Goal: Task Accomplishment & Management: Manage account settings

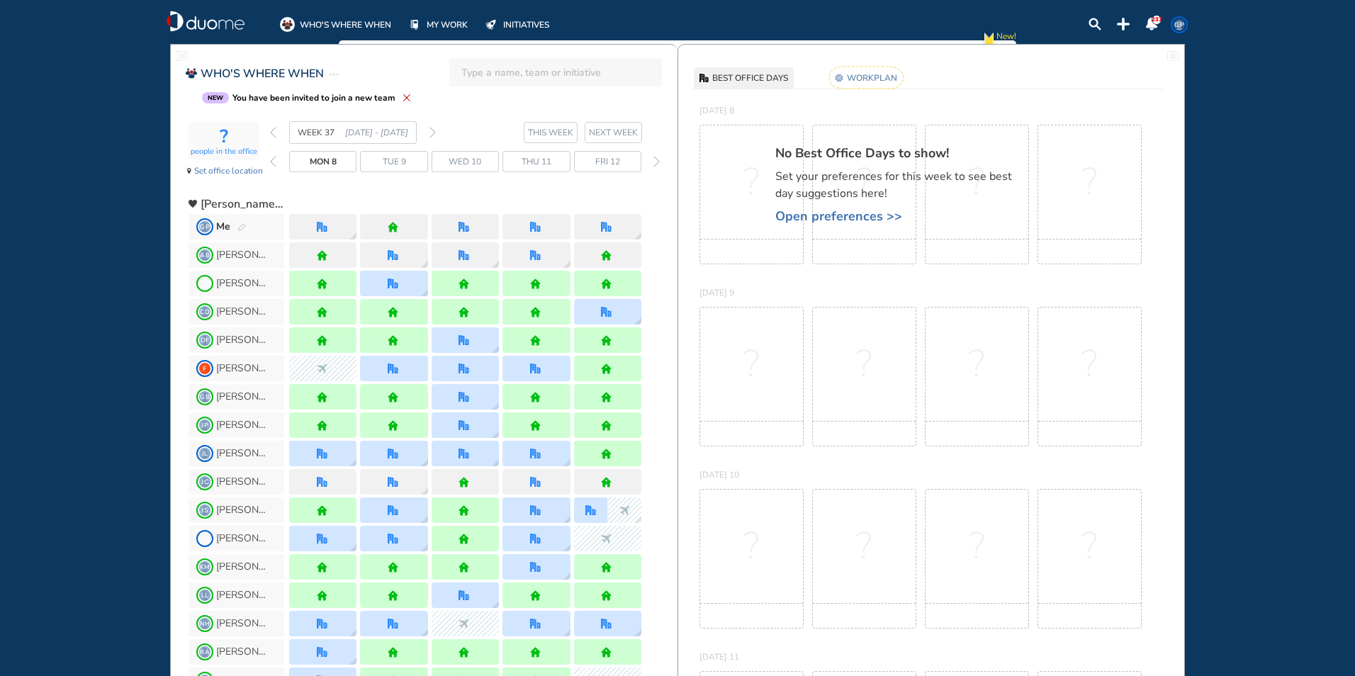
click at [657, 161] on img "forward day" at bounding box center [657, 161] width 6 height 11
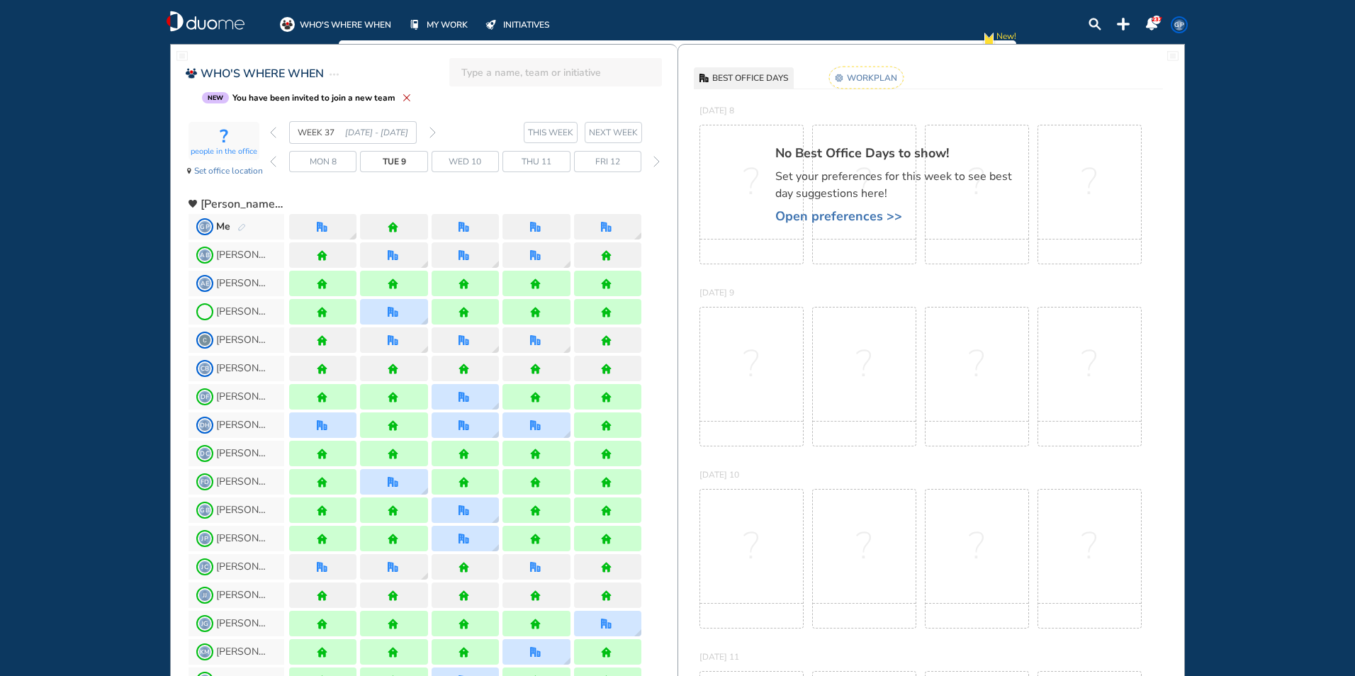
click at [657, 161] on img "forward day" at bounding box center [657, 161] width 6 height 11
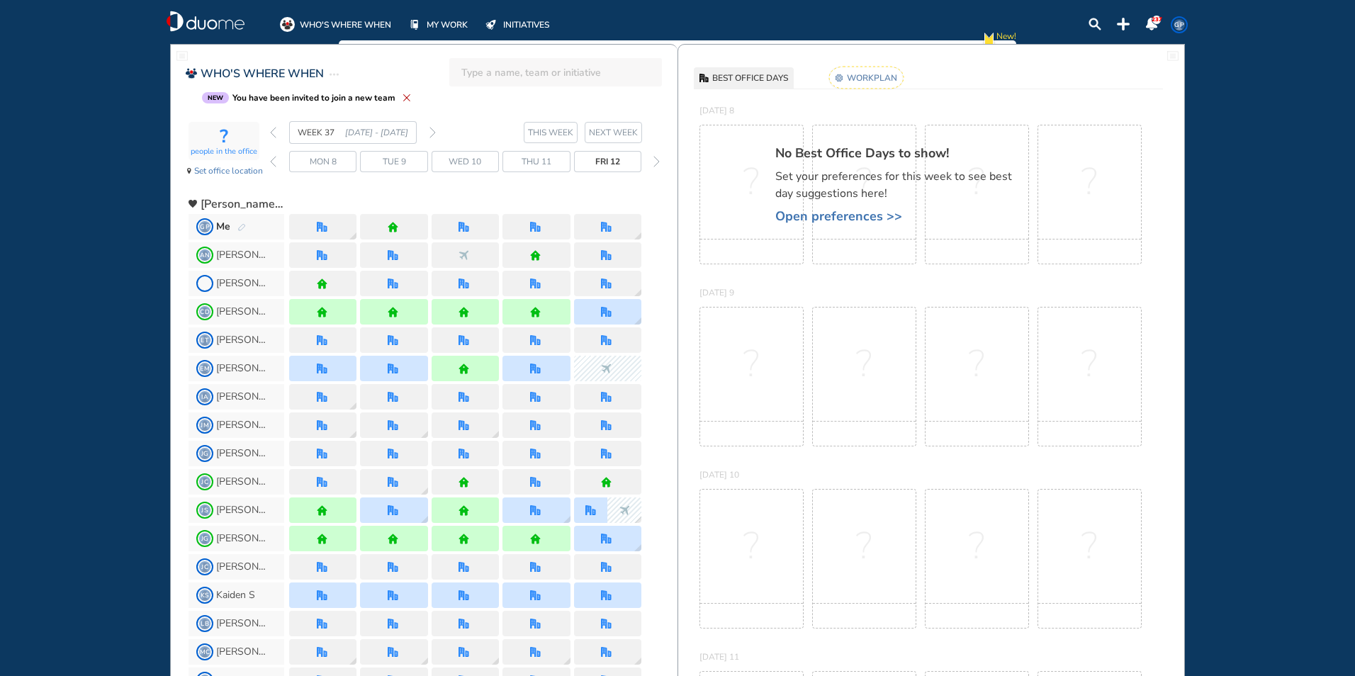
click at [657, 161] on img "forward day" at bounding box center [657, 161] width 6 height 11
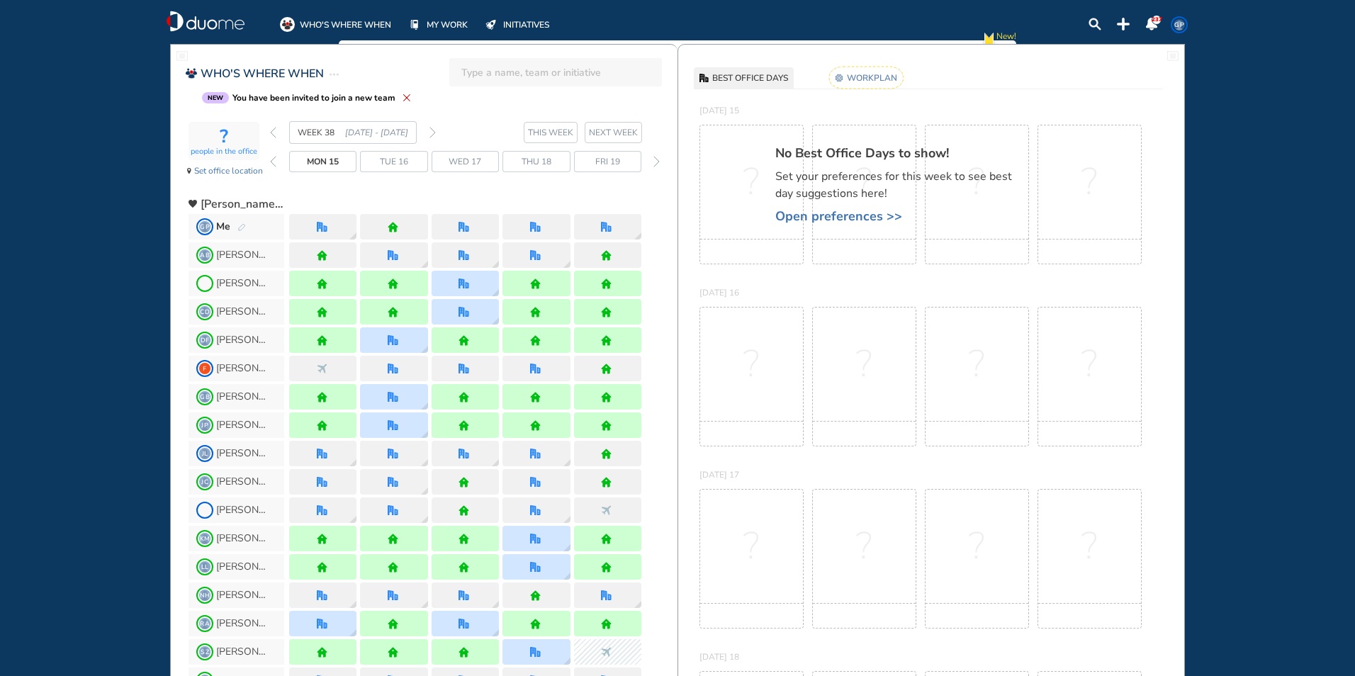
click at [657, 161] on img "forward day" at bounding box center [657, 161] width 6 height 11
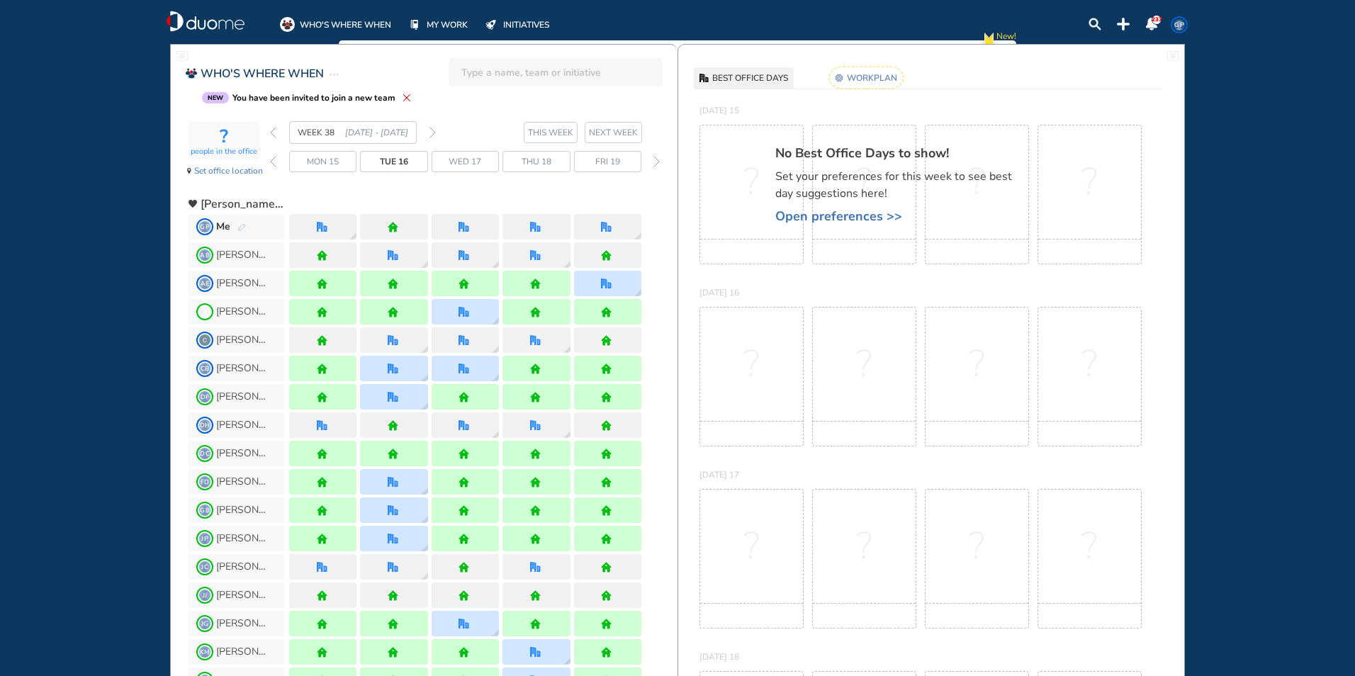
click at [657, 161] on img "forward day" at bounding box center [657, 161] width 6 height 11
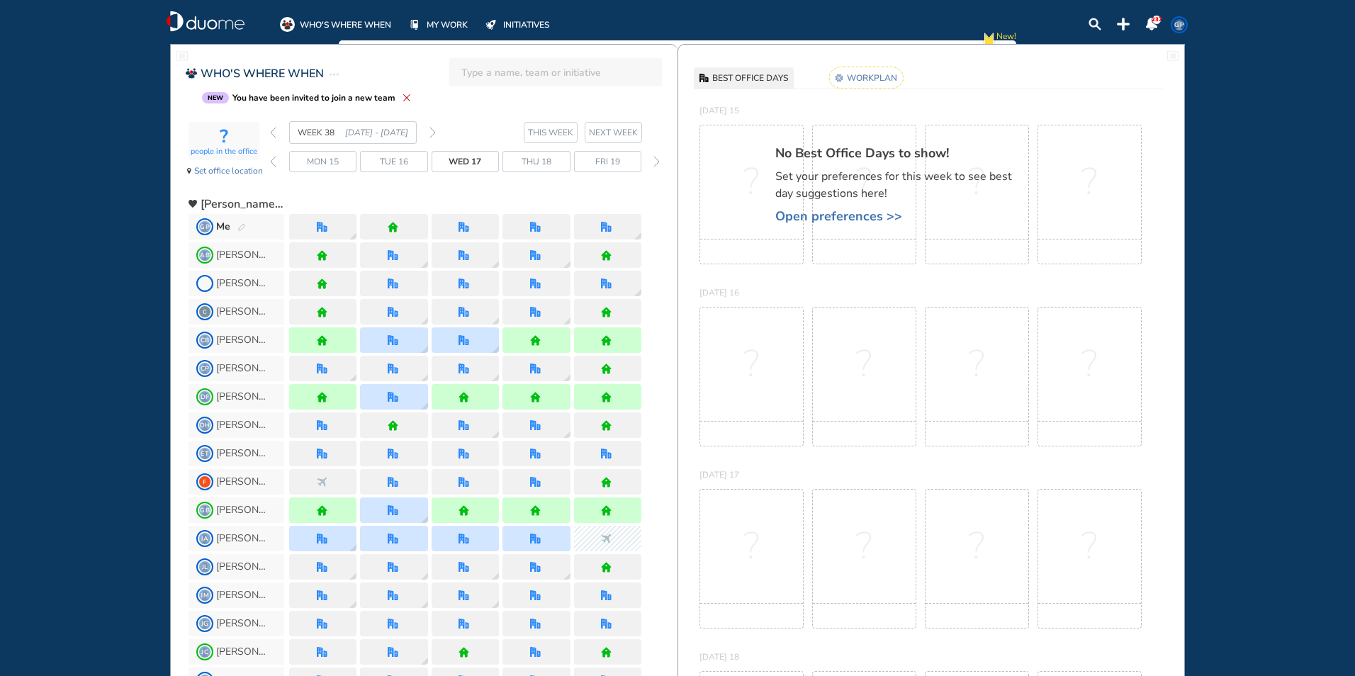
click at [657, 161] on img "forward day" at bounding box center [657, 161] width 6 height 11
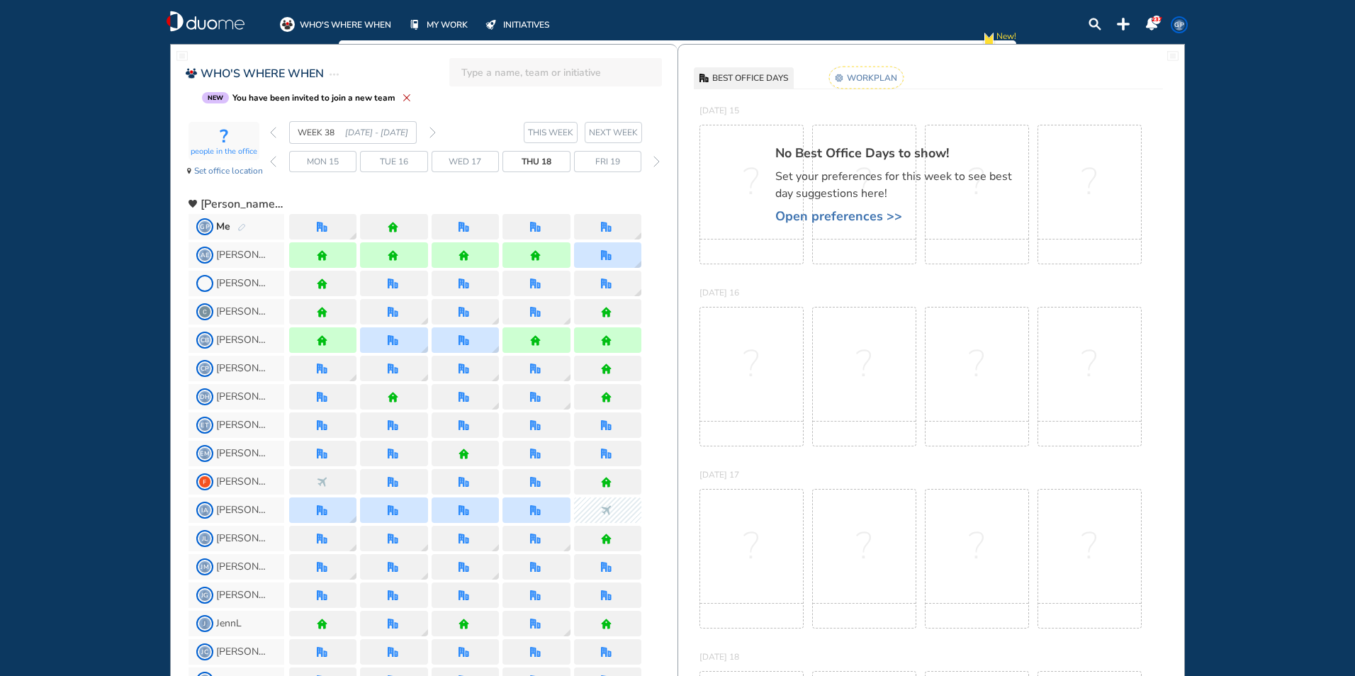
click at [657, 161] on img "forward day" at bounding box center [657, 161] width 6 height 11
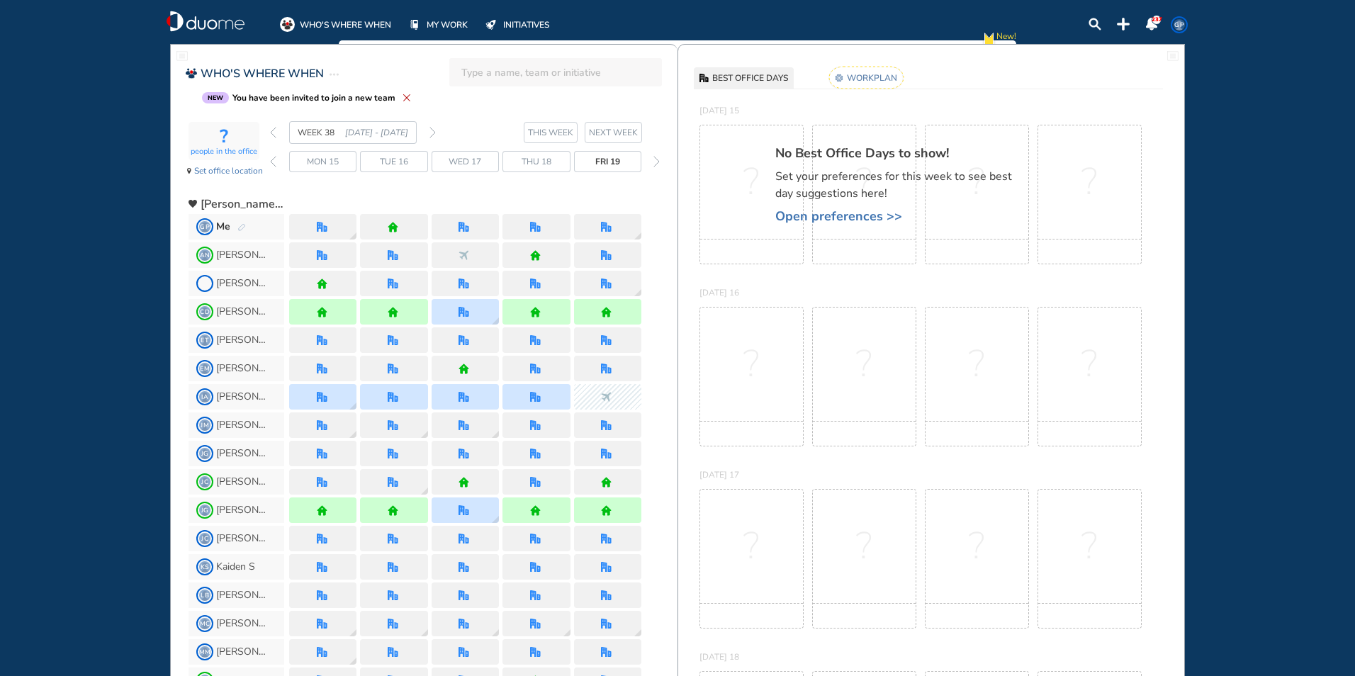
click at [657, 161] on img "forward day" at bounding box center [657, 161] width 6 height 11
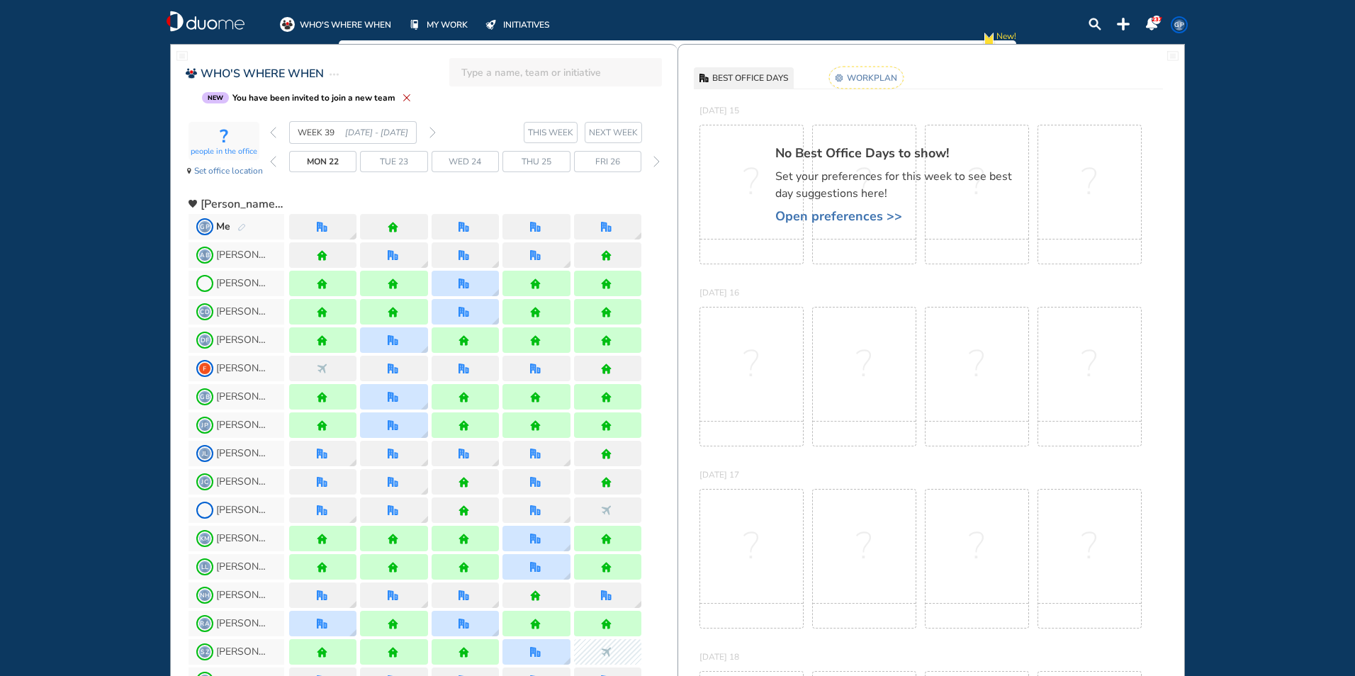
click at [657, 161] on img "forward day" at bounding box center [657, 161] width 6 height 11
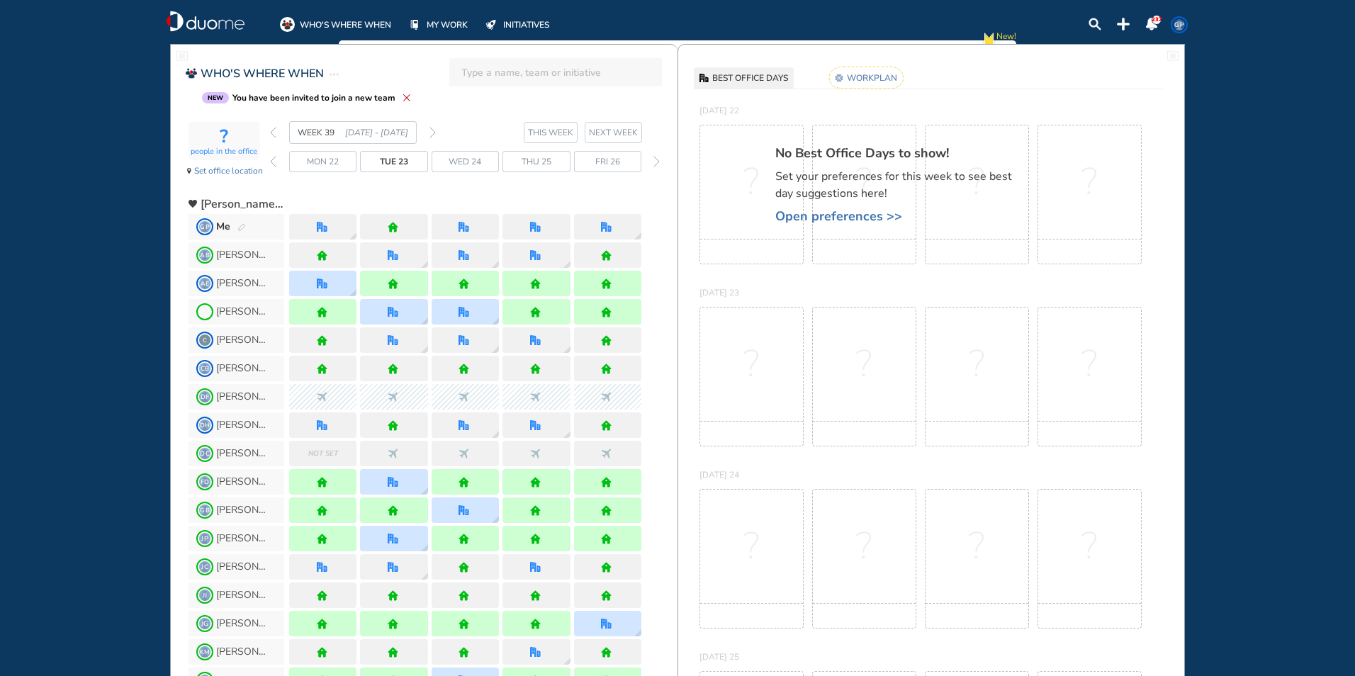
click at [657, 161] on img "forward day" at bounding box center [657, 161] width 6 height 11
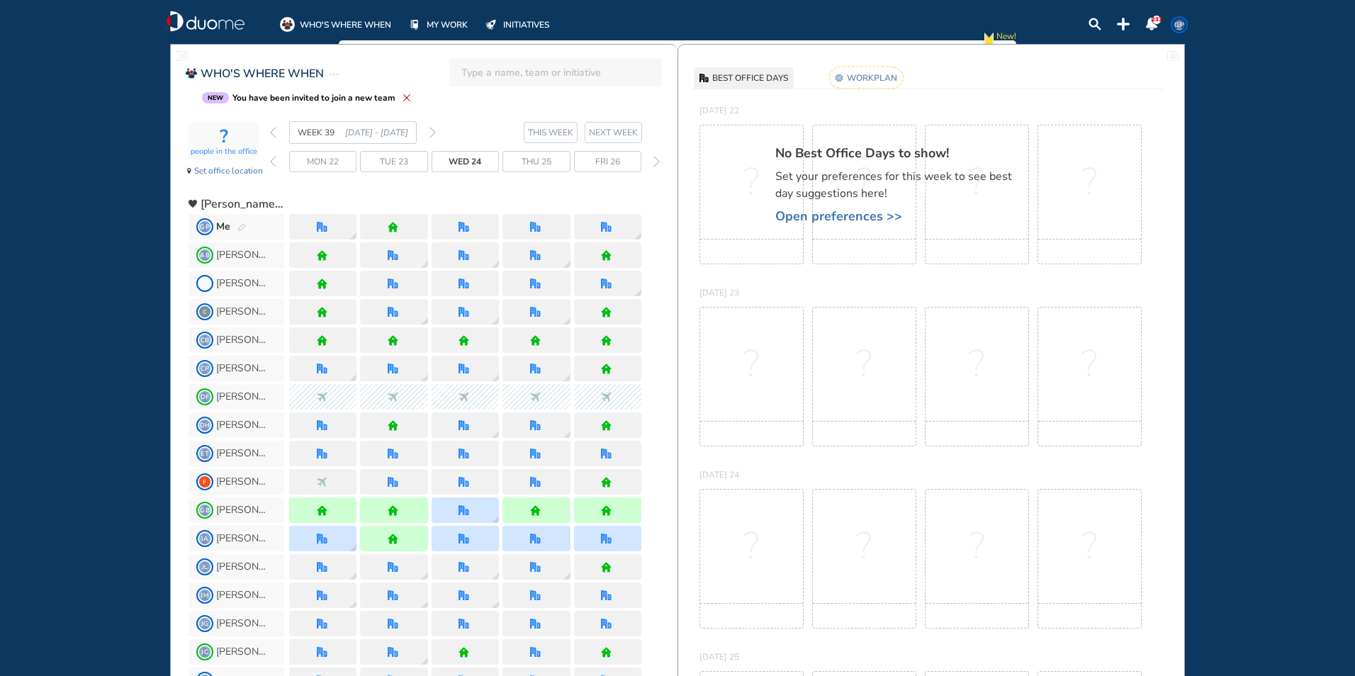
click at [657, 161] on img "forward day" at bounding box center [657, 161] width 6 height 11
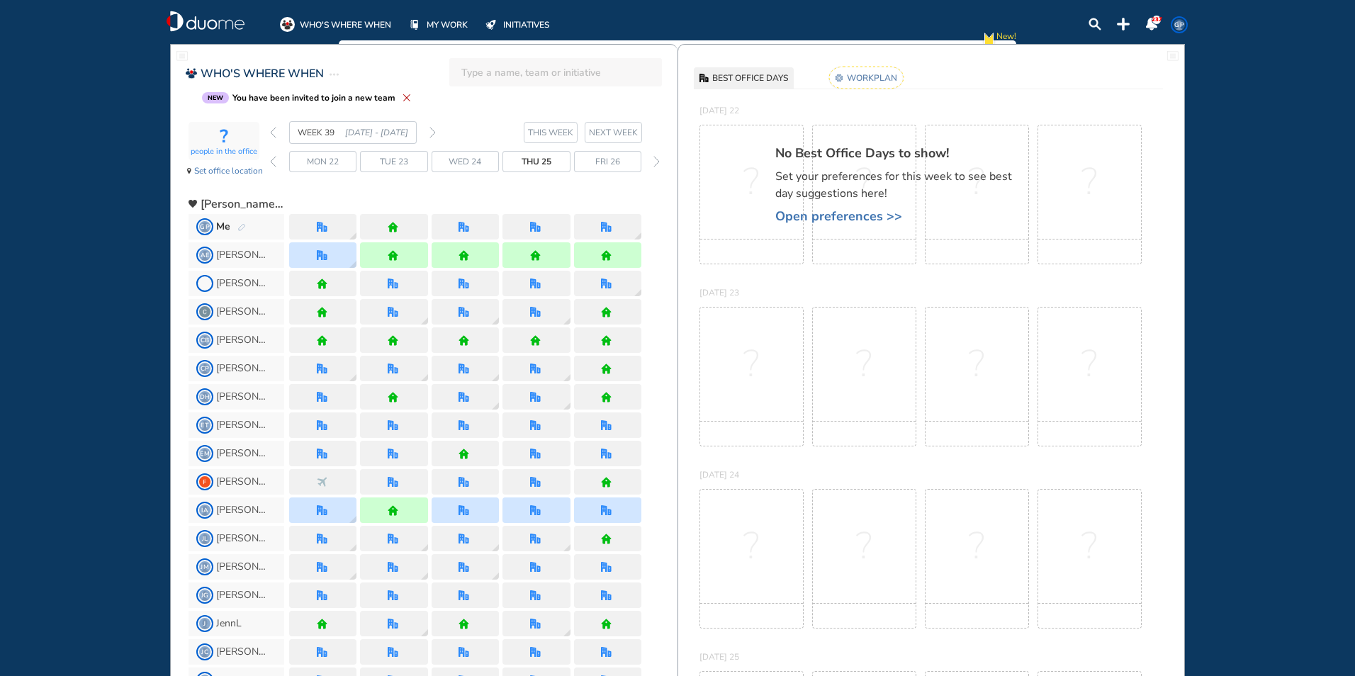
click at [657, 161] on img "forward day" at bounding box center [657, 161] width 6 height 11
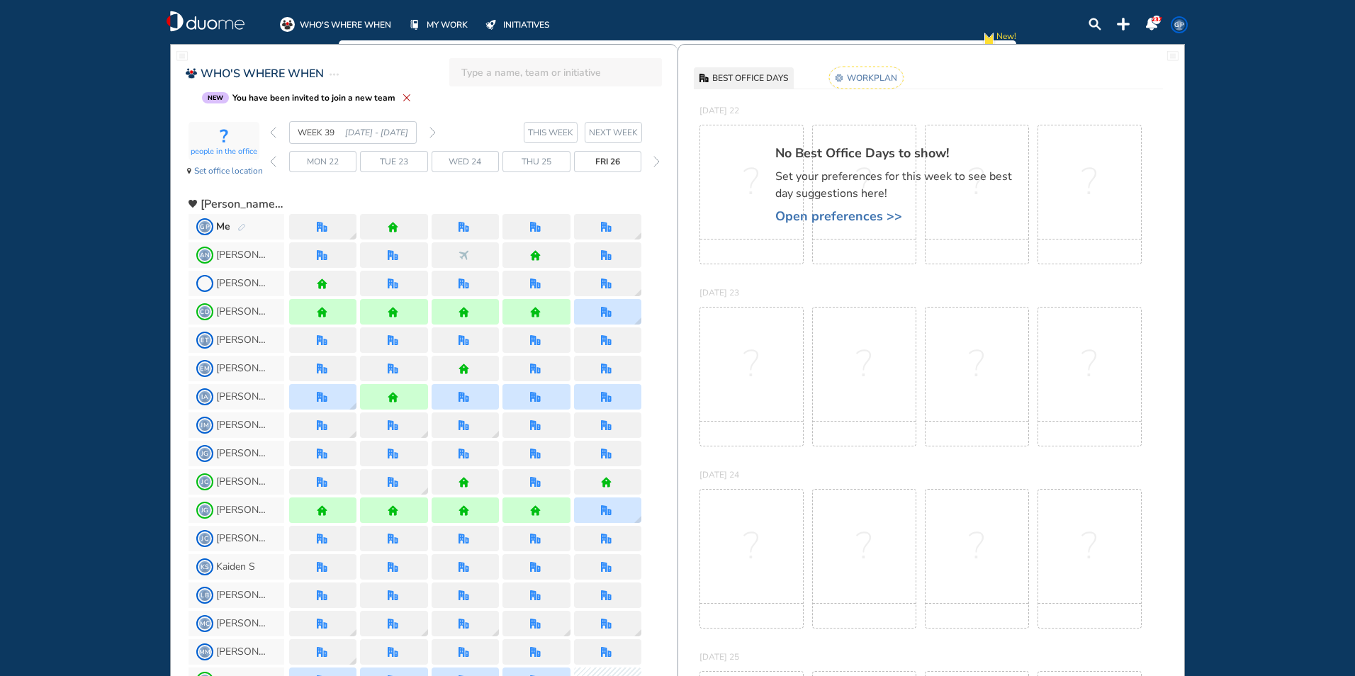
click at [657, 161] on img "forward day" at bounding box center [657, 161] width 6 height 11
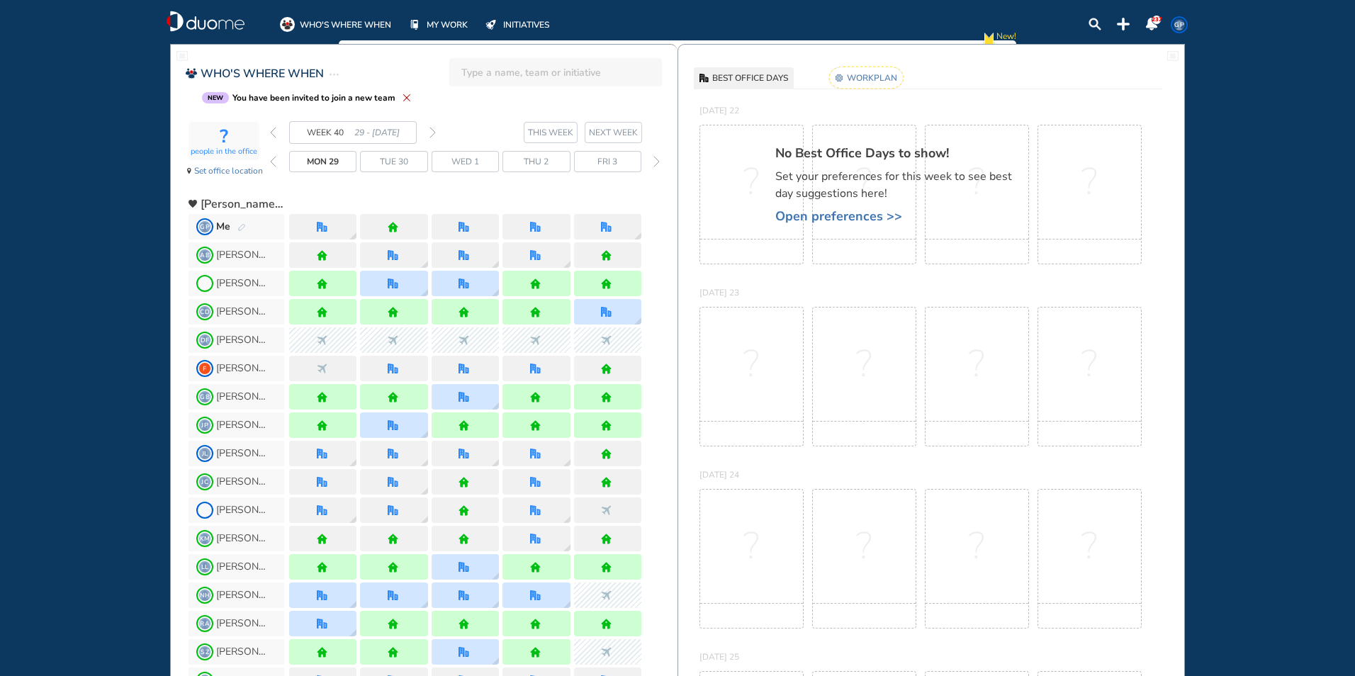
click at [657, 161] on img "forward day" at bounding box center [657, 161] width 6 height 11
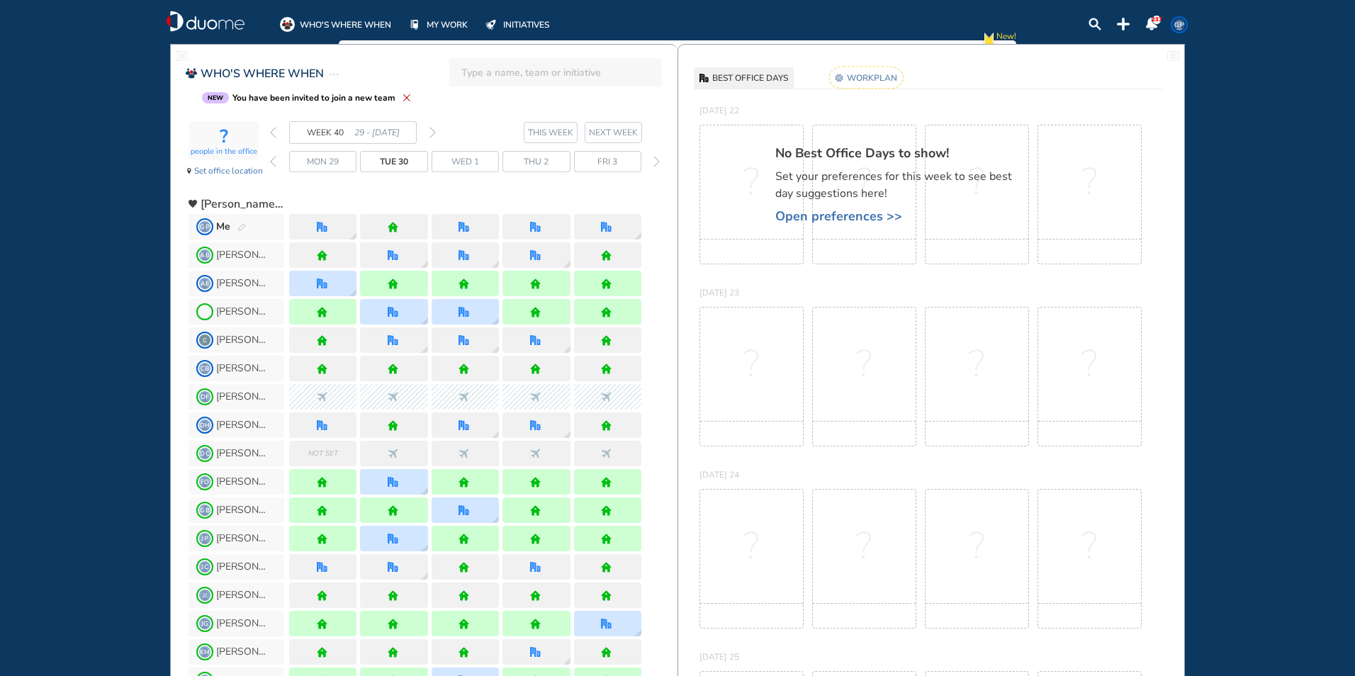
click at [657, 161] on img "forward day" at bounding box center [657, 161] width 6 height 11
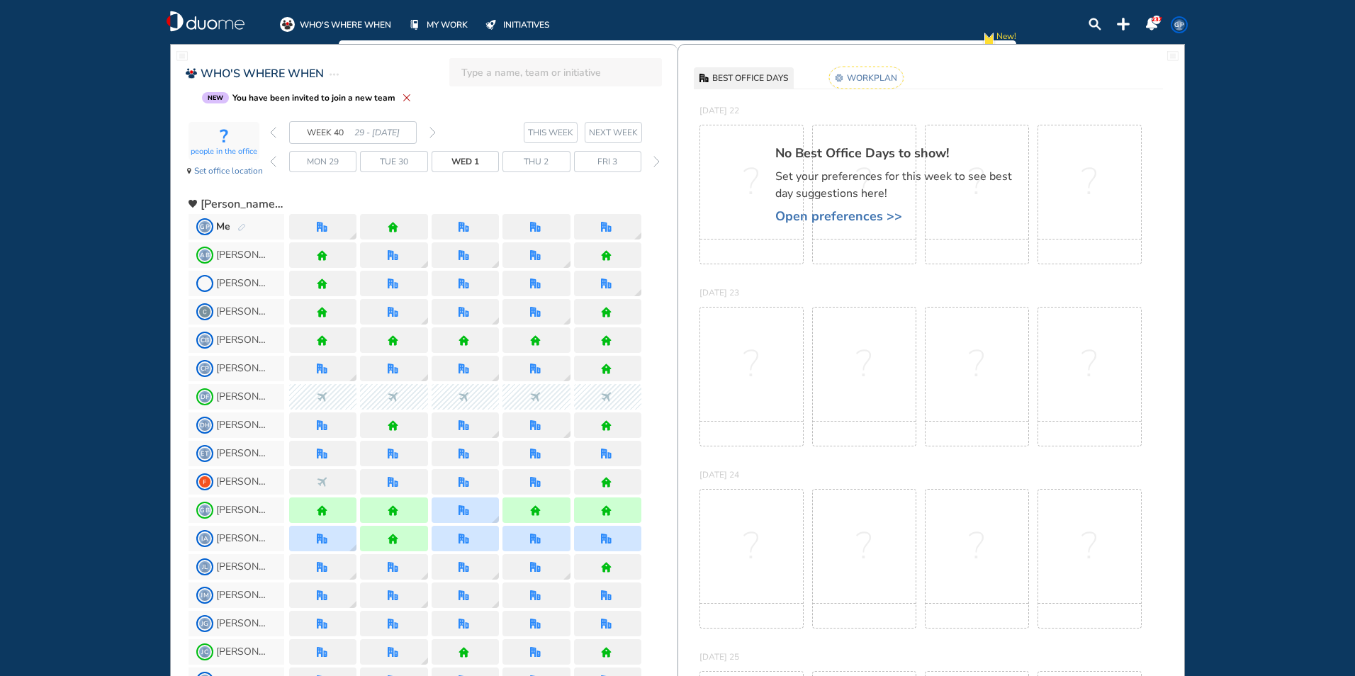
click at [657, 161] on img "forward day" at bounding box center [657, 161] width 6 height 11
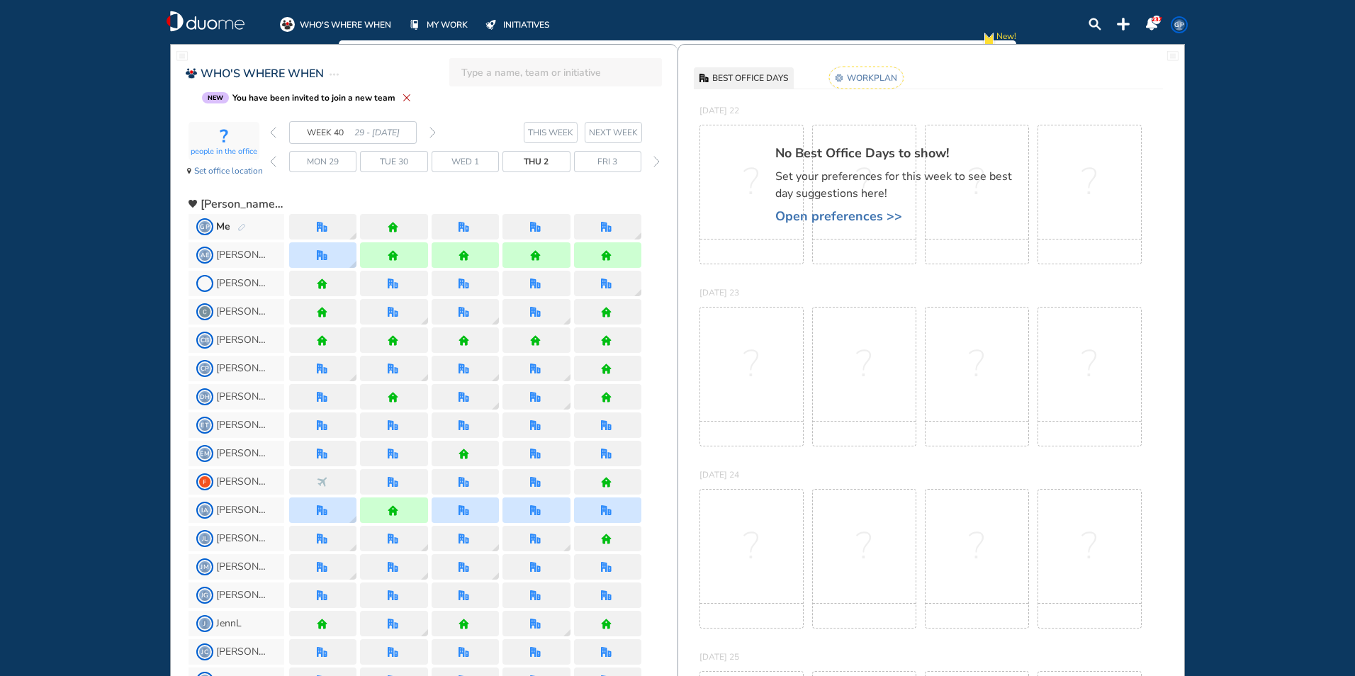
click at [657, 161] on img "forward day" at bounding box center [657, 161] width 6 height 11
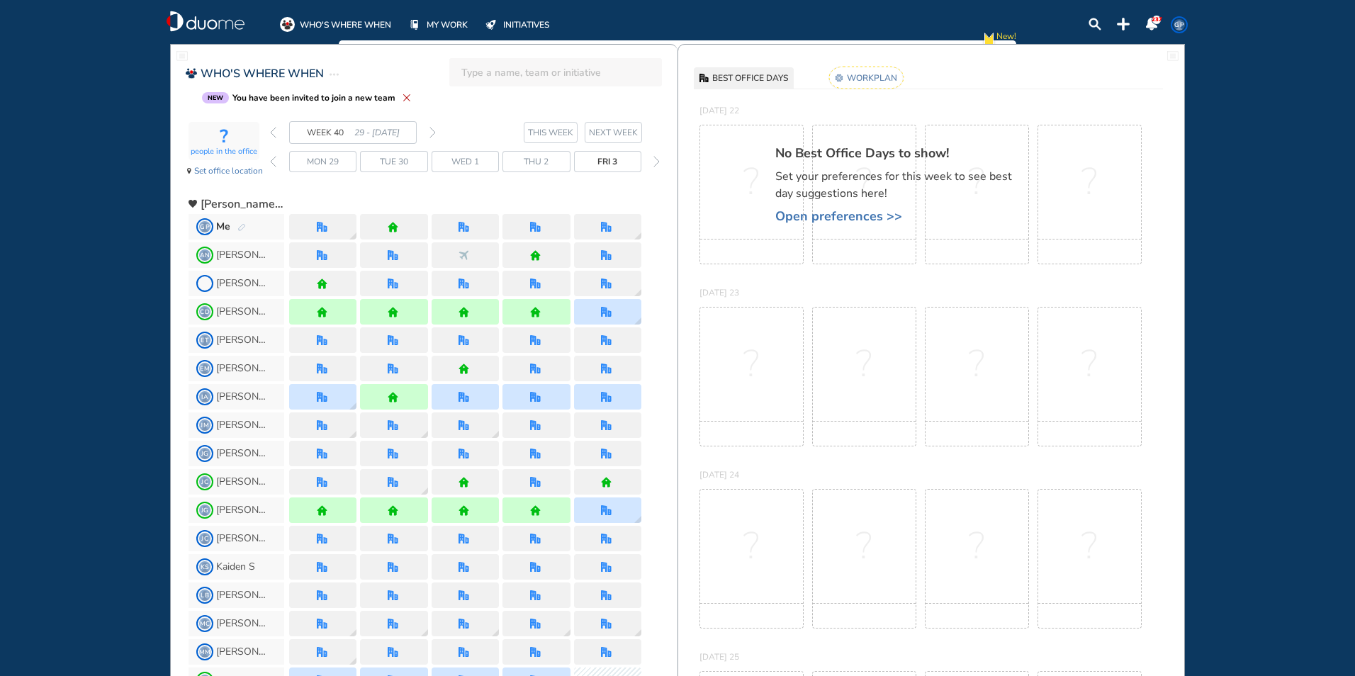
click at [657, 161] on img "forward day" at bounding box center [657, 161] width 6 height 11
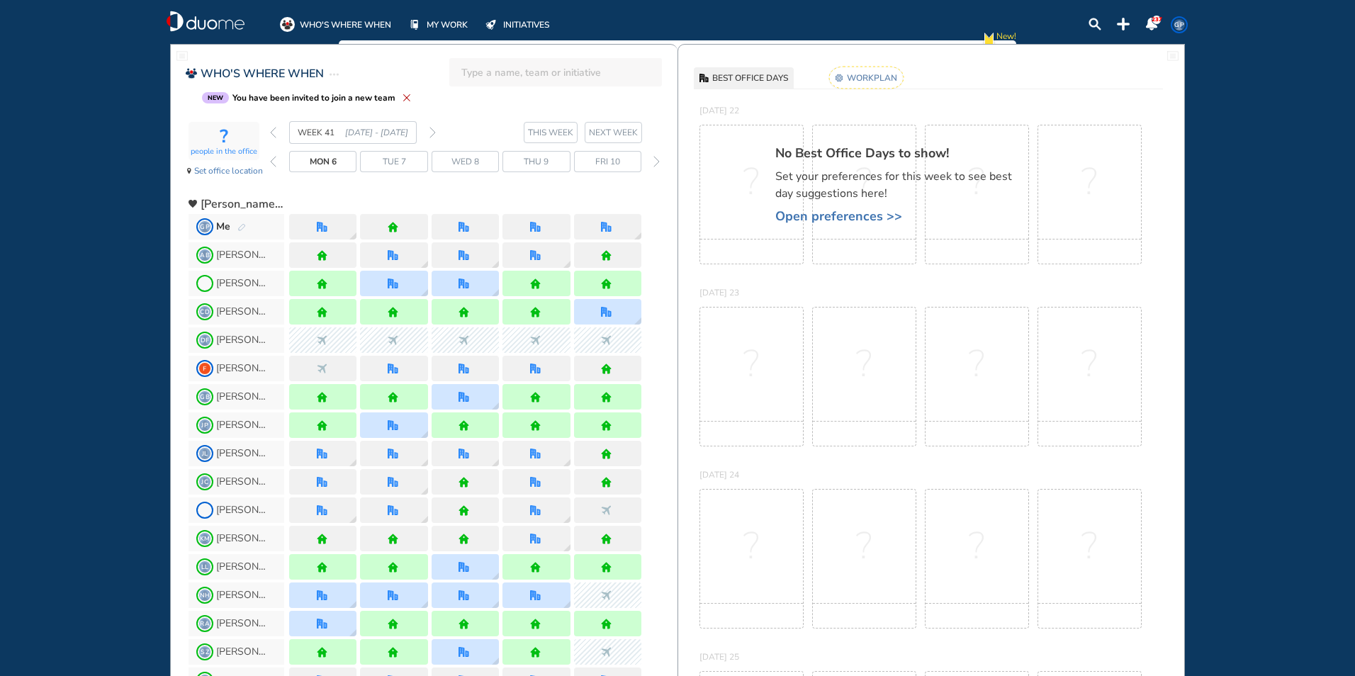
click at [657, 161] on img "forward day" at bounding box center [657, 161] width 6 height 11
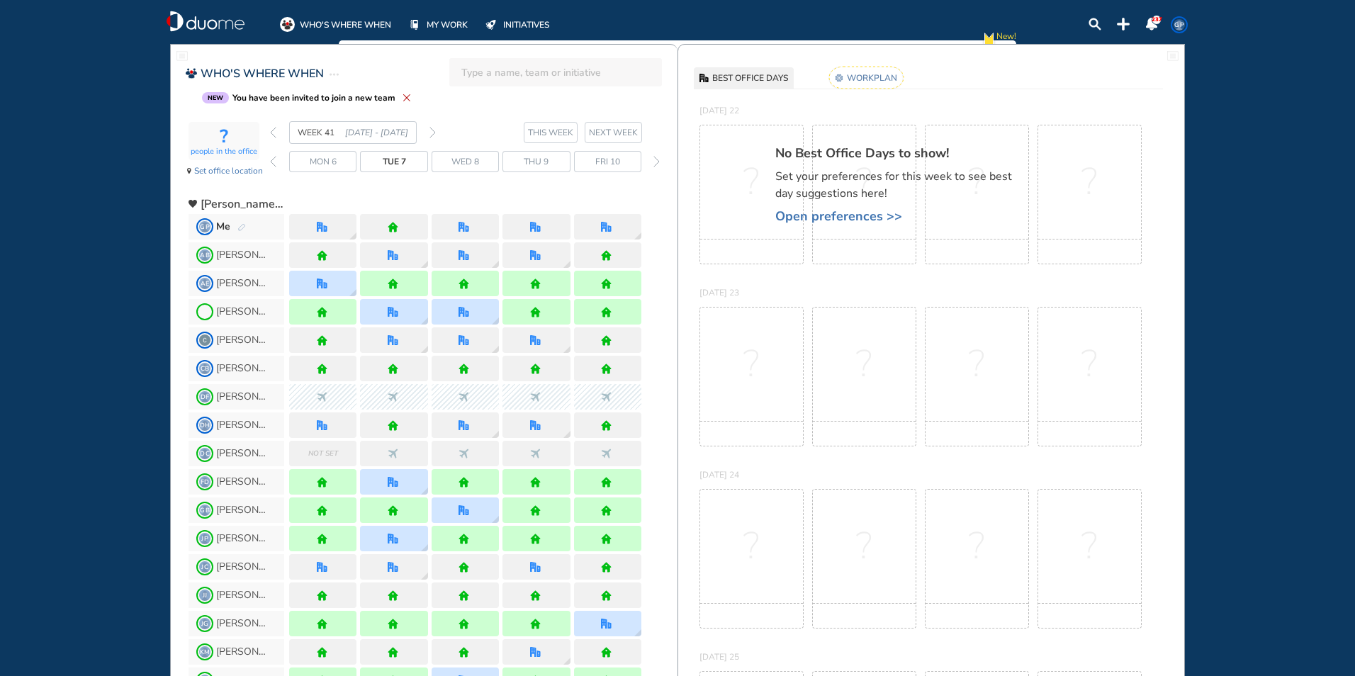
click at [657, 161] on img "forward day" at bounding box center [657, 161] width 6 height 11
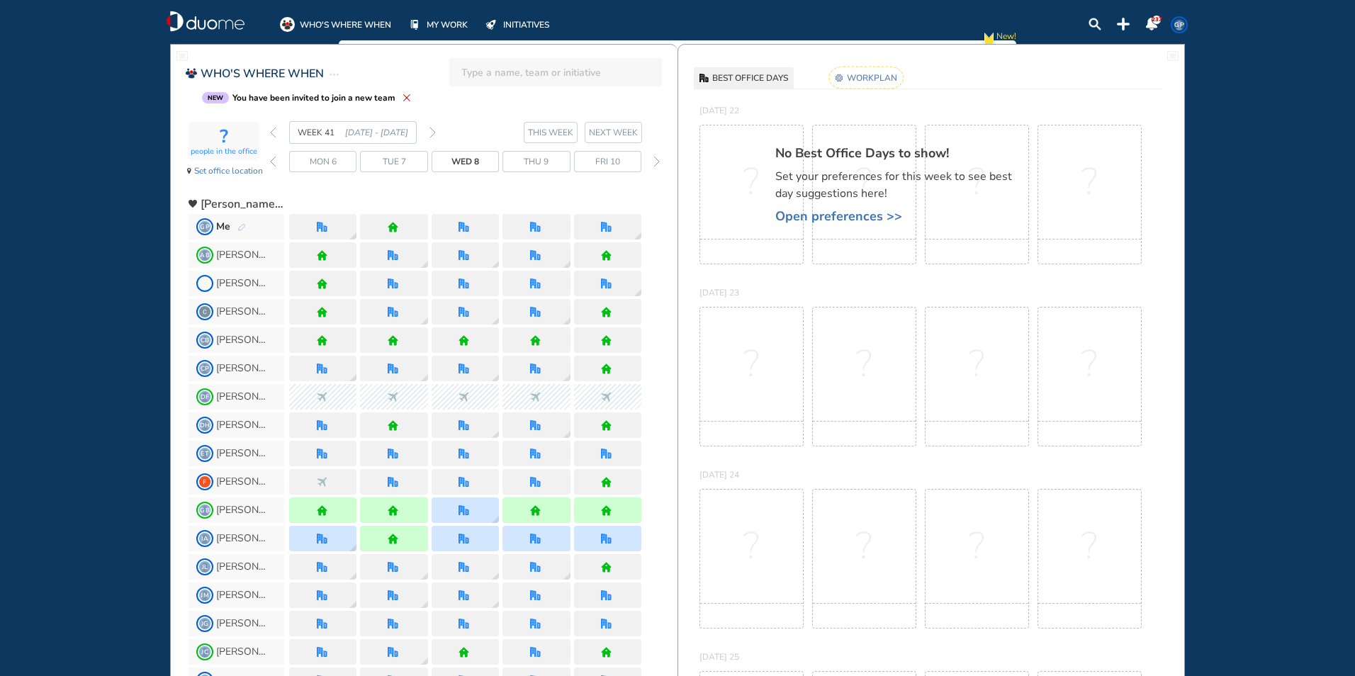
click at [657, 161] on img "forward day" at bounding box center [657, 161] width 6 height 11
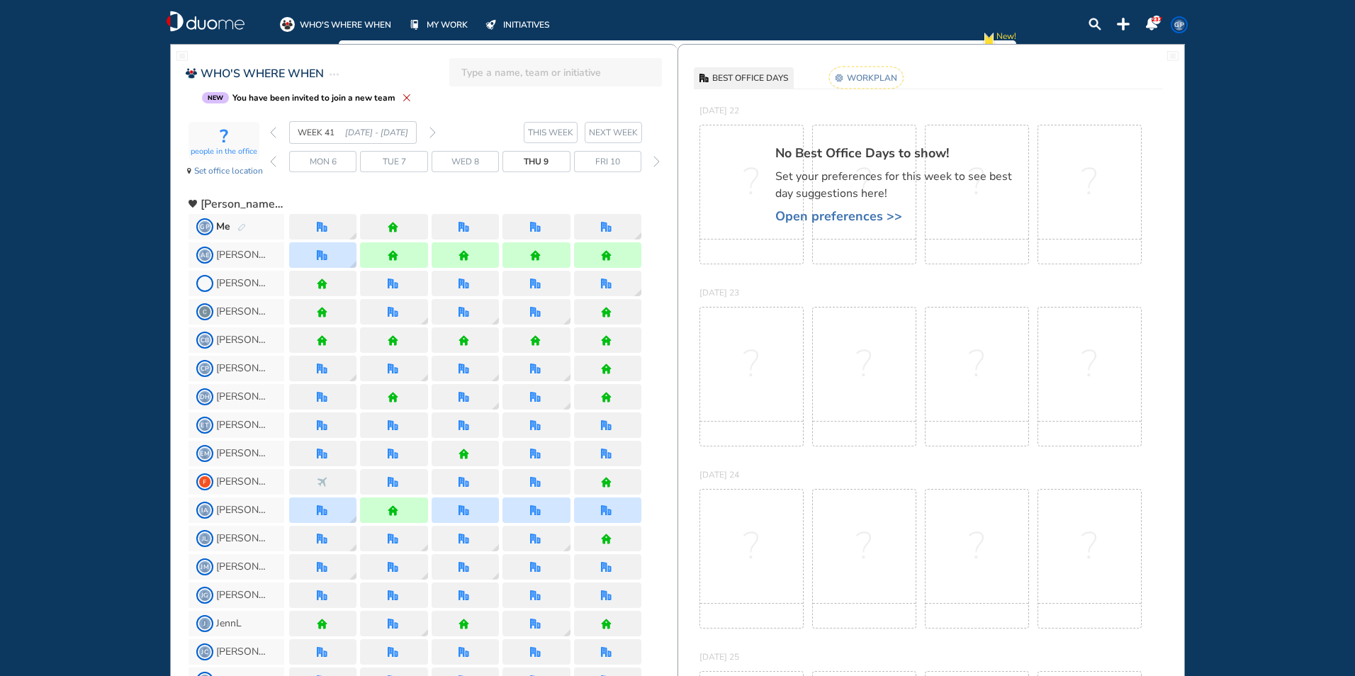
click at [657, 161] on img "forward day" at bounding box center [657, 161] width 6 height 11
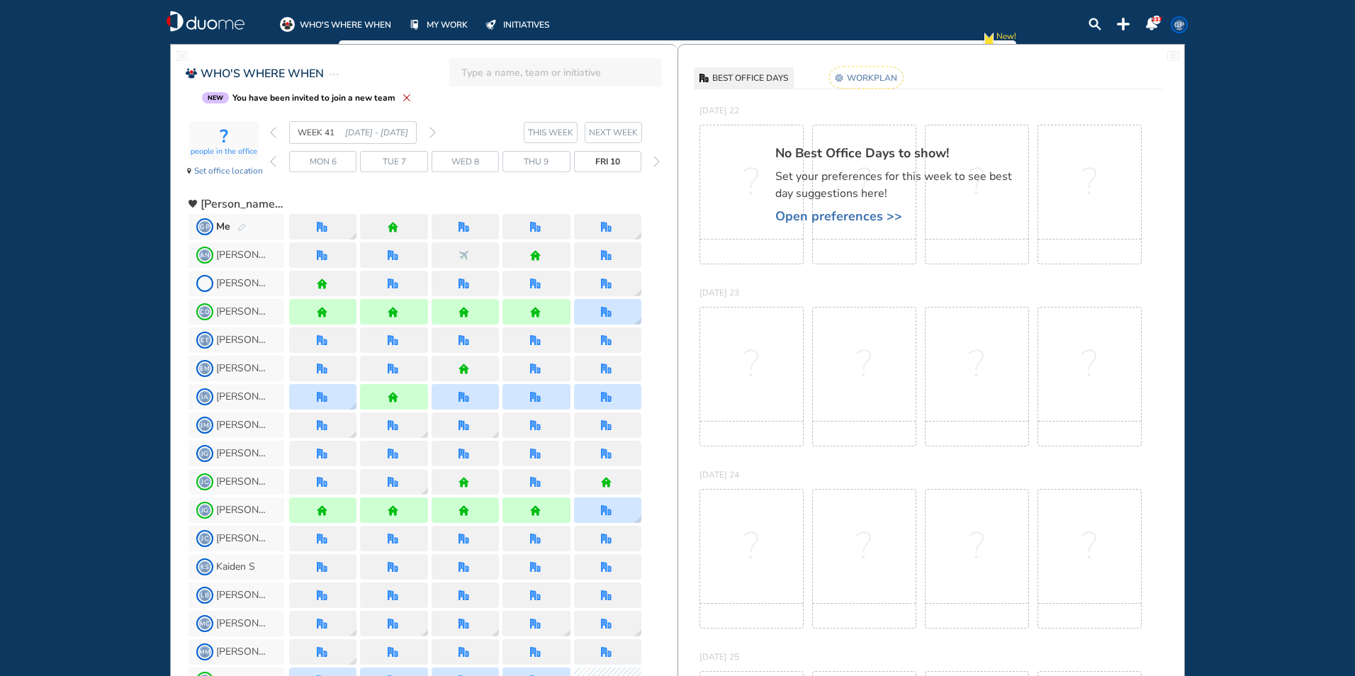
click at [657, 161] on img "forward day" at bounding box center [657, 161] width 6 height 11
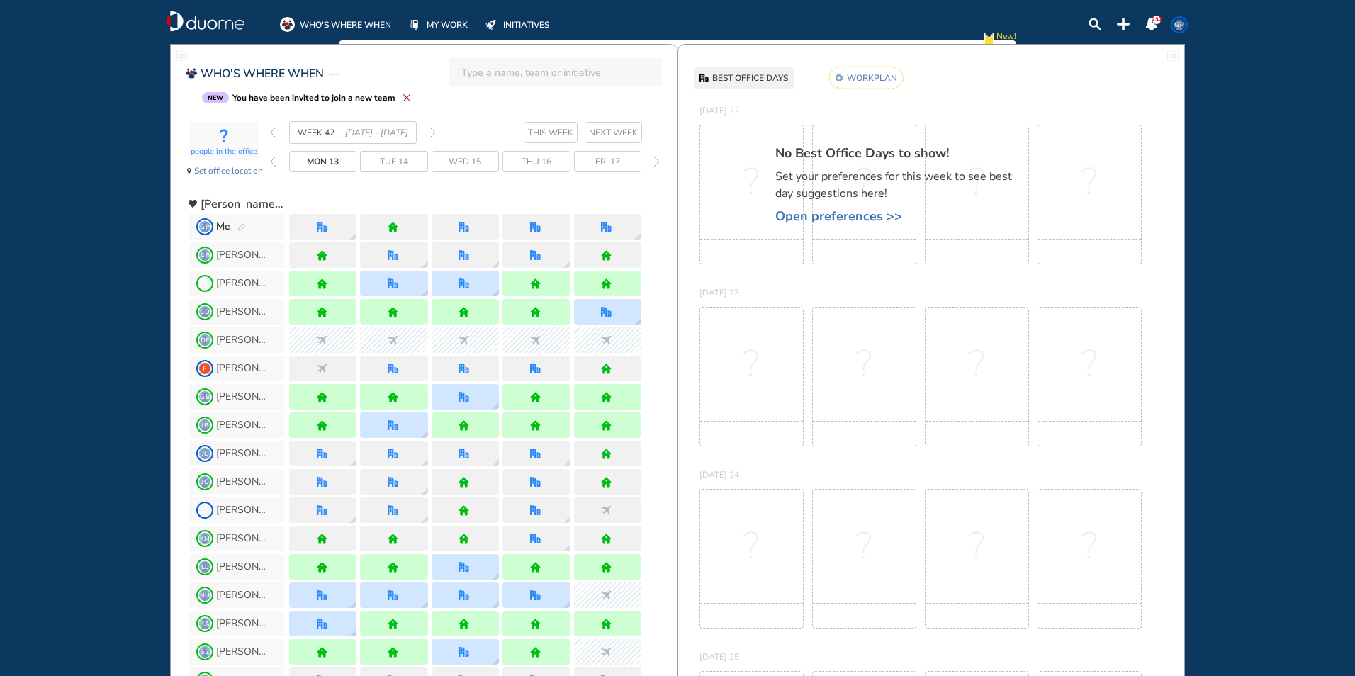
click at [657, 161] on img "forward day" at bounding box center [657, 161] width 6 height 11
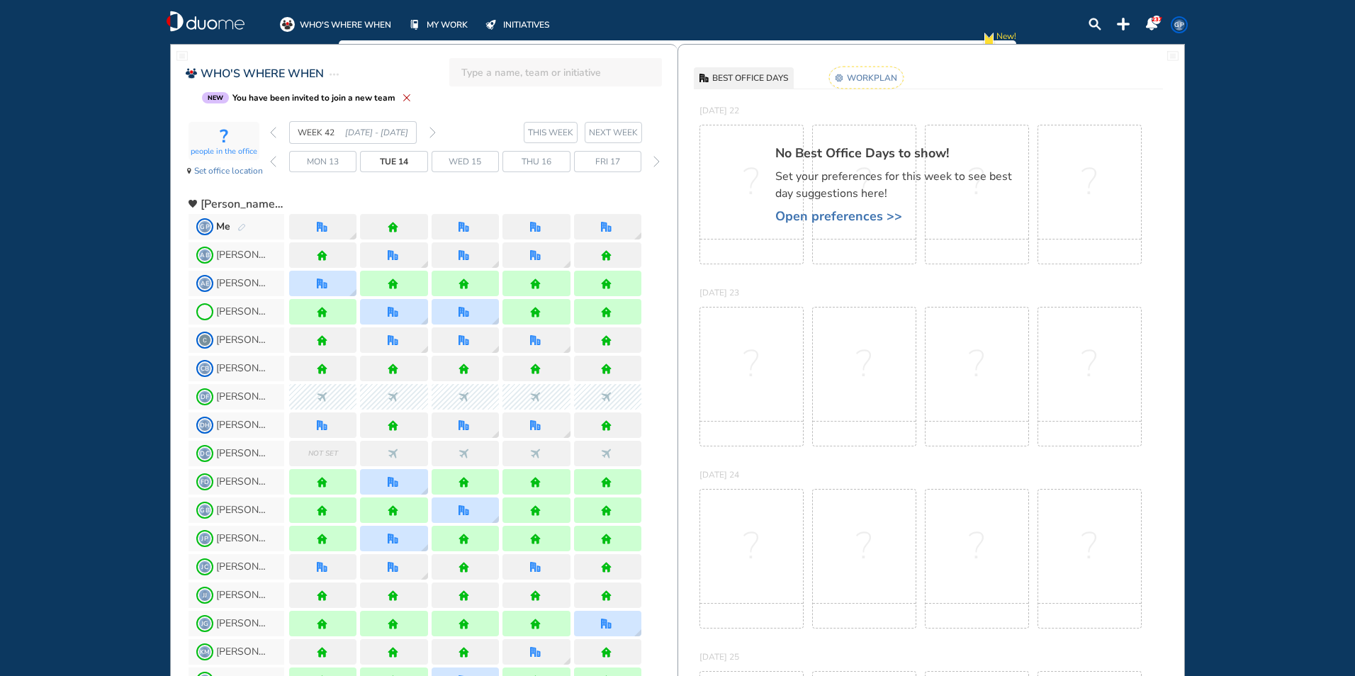
click at [657, 161] on img "forward day" at bounding box center [657, 161] width 6 height 11
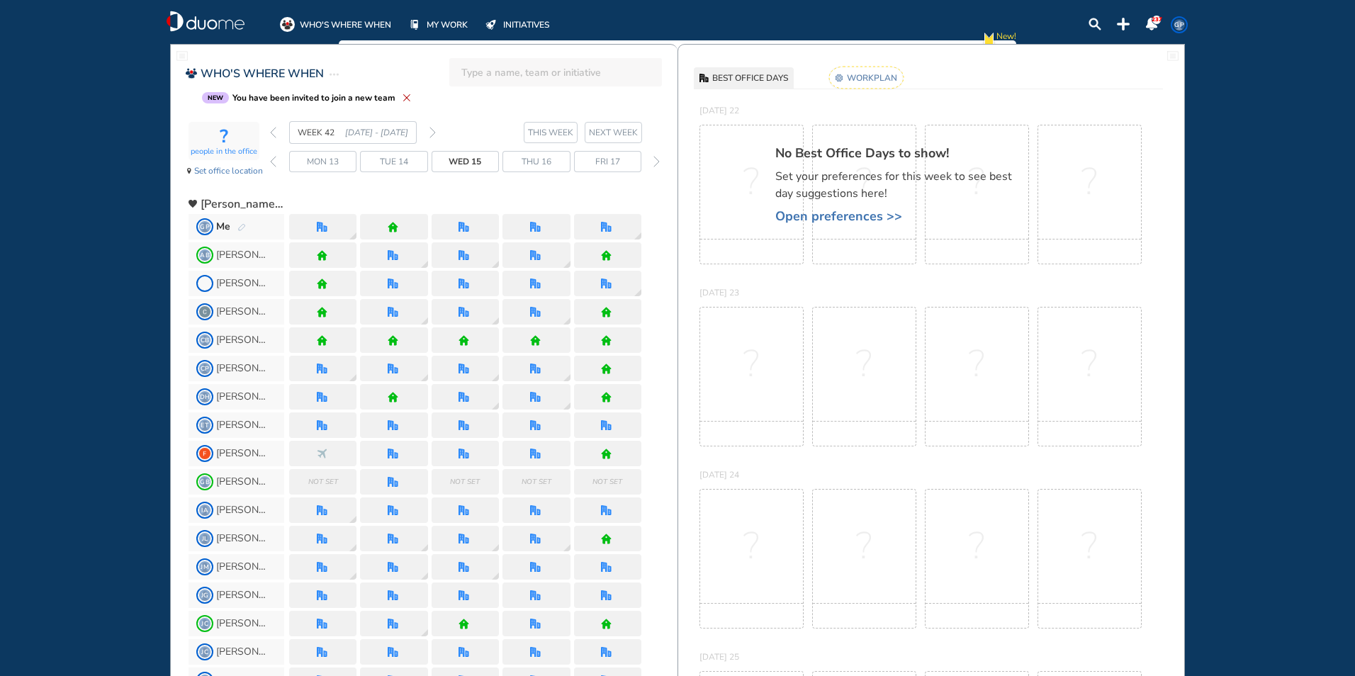
click at [657, 161] on img "forward day" at bounding box center [657, 161] width 6 height 11
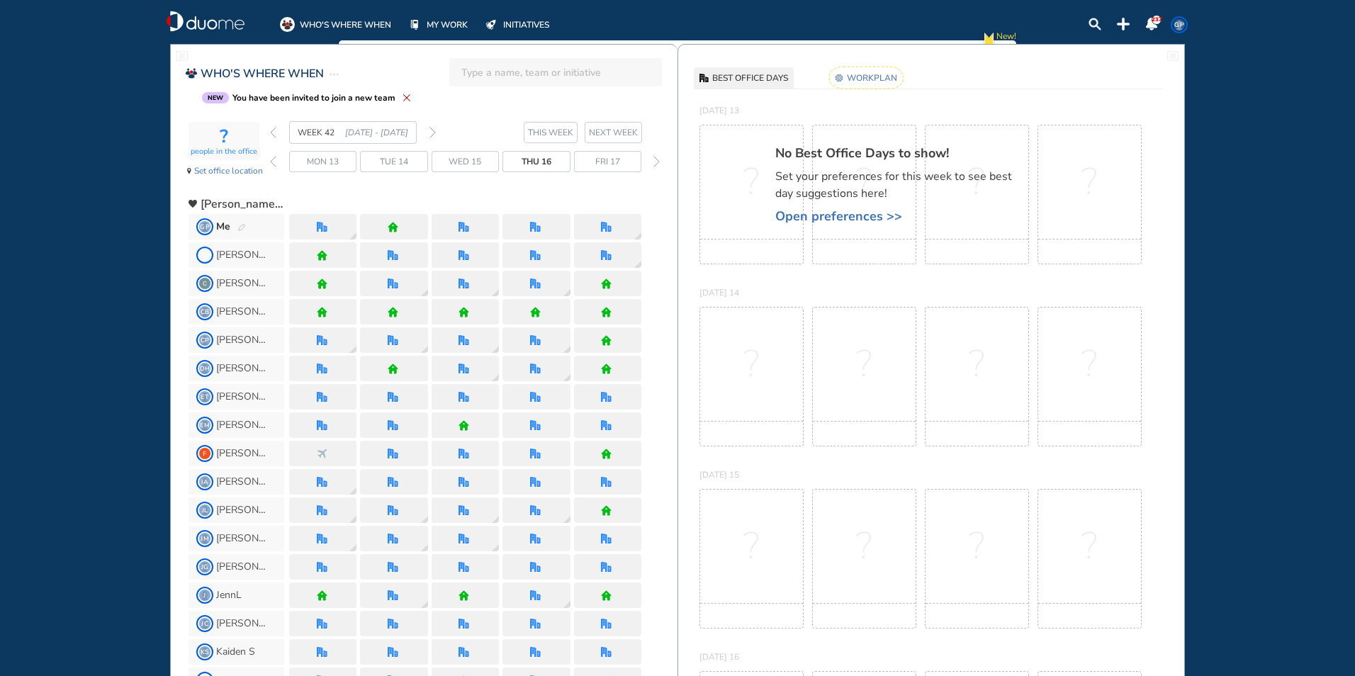
click at [657, 161] on img "forward day" at bounding box center [657, 161] width 6 height 11
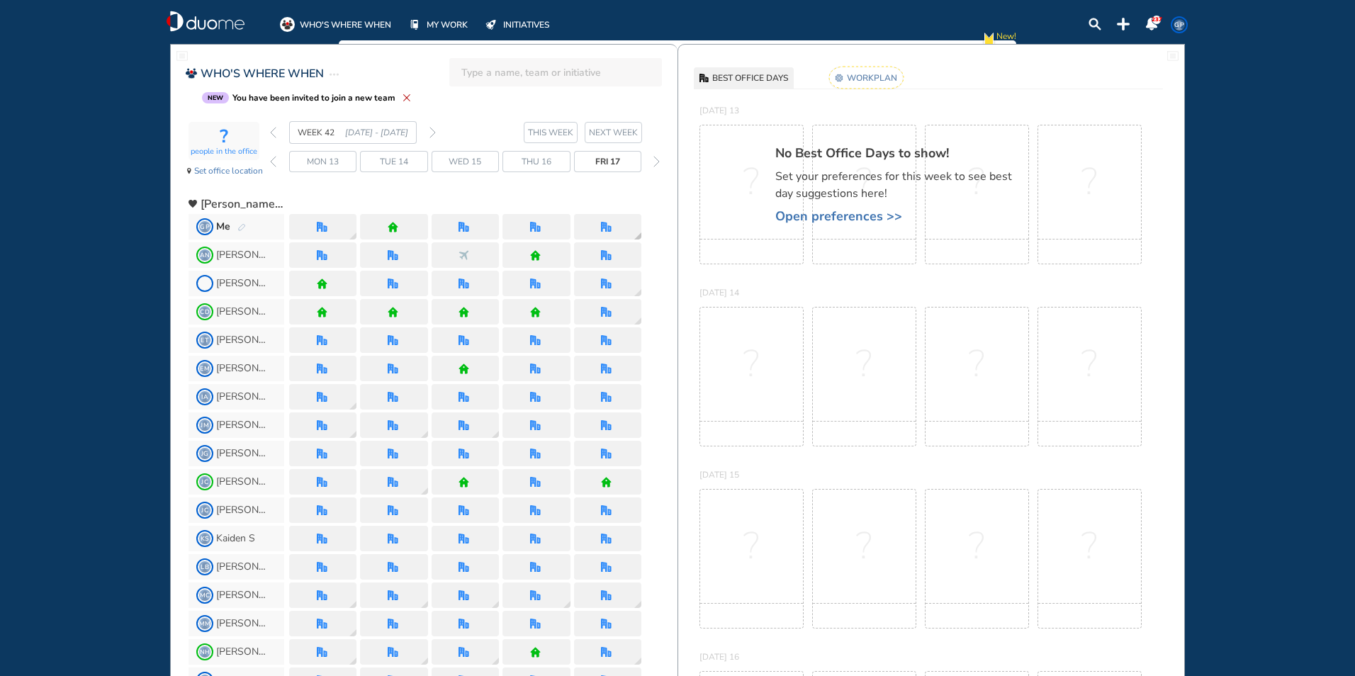
click at [605, 225] on img "office" at bounding box center [606, 227] width 11 height 11
click at [224, 170] on span "Set office location" at bounding box center [228, 171] width 69 height 14
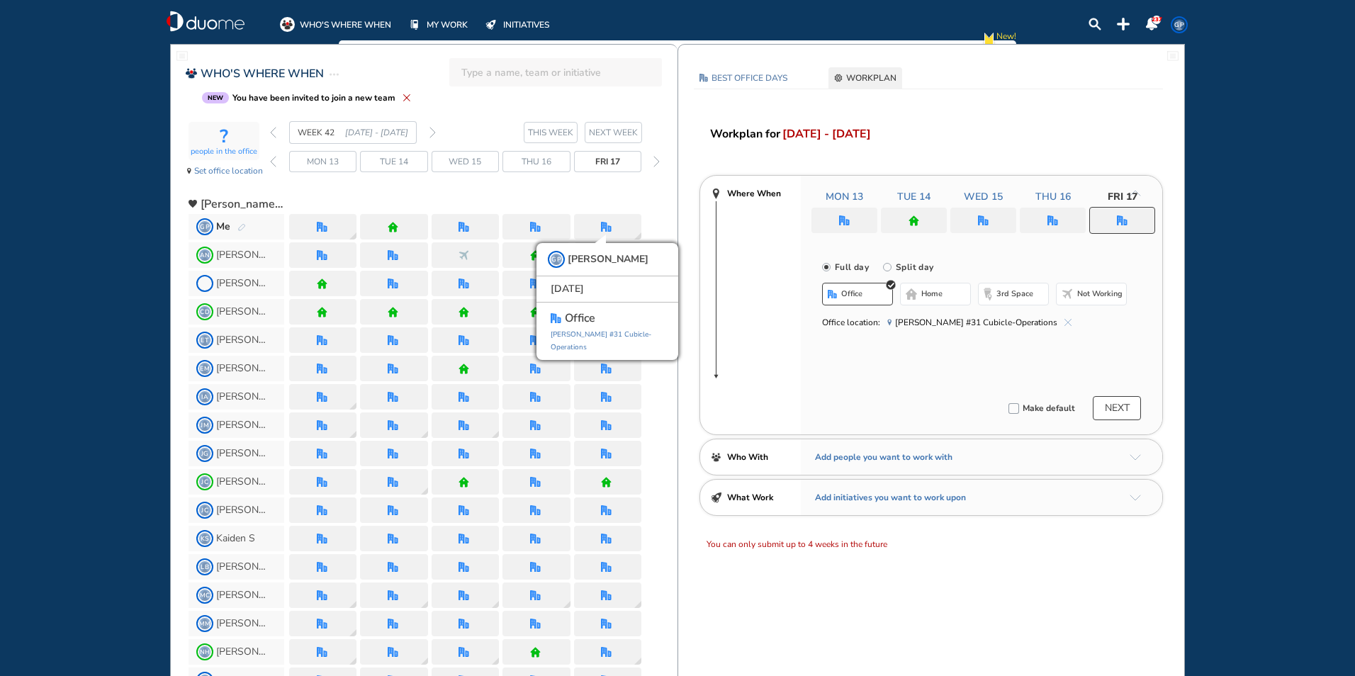
click at [1130, 218] on div at bounding box center [1122, 220] width 66 height 27
click at [1089, 293] on span "Not working" at bounding box center [1099, 293] width 45 height 11
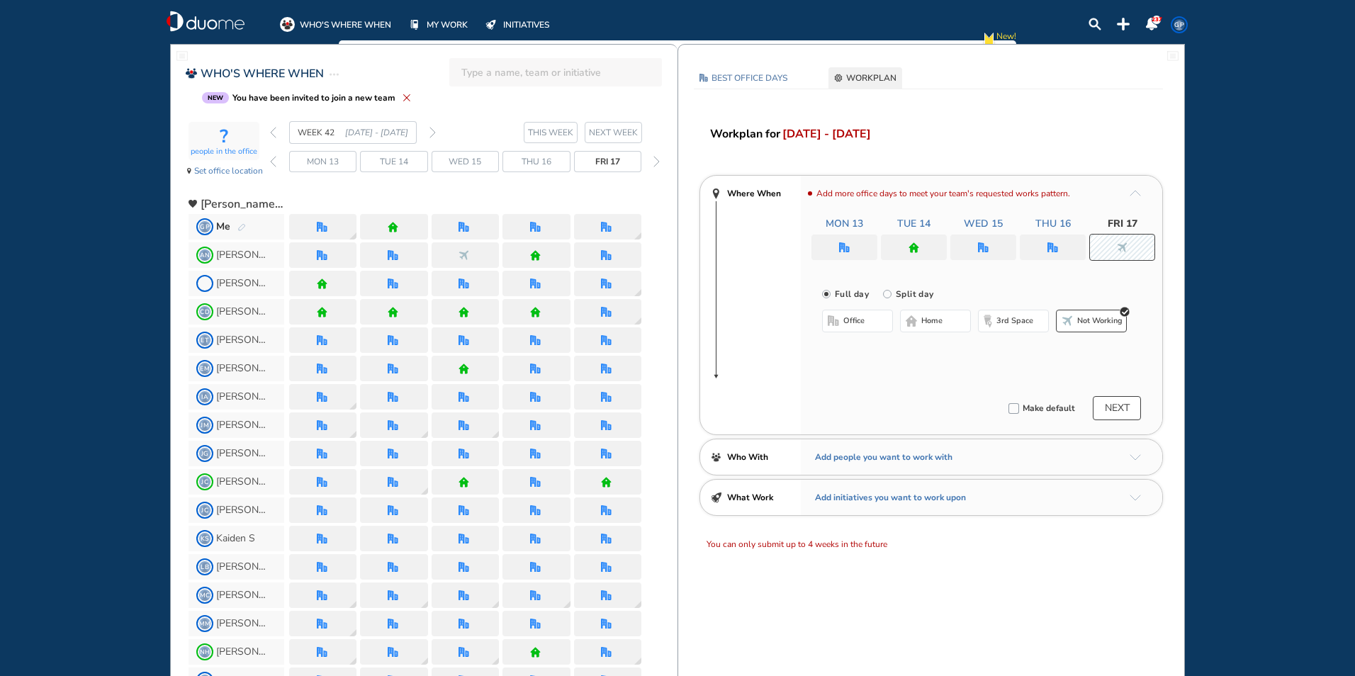
click at [1118, 413] on button "NEXT" at bounding box center [1117, 408] width 48 height 24
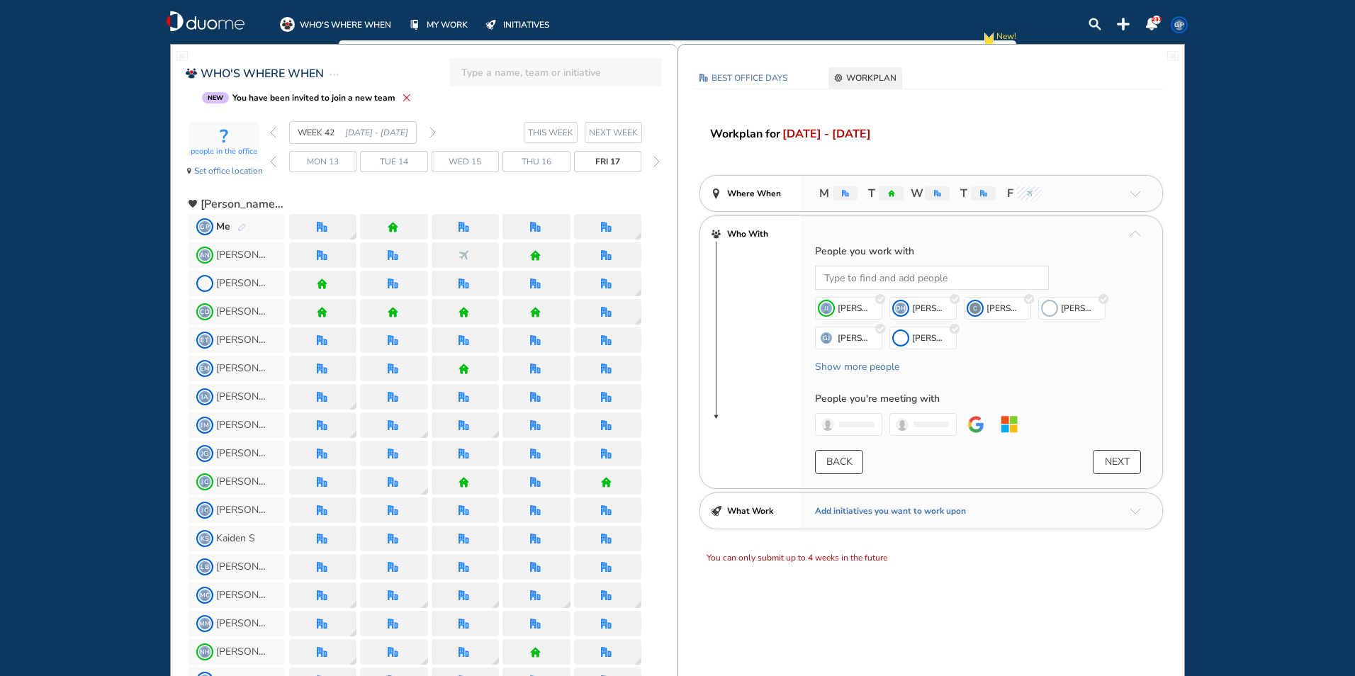
click at [1133, 466] on button "NEXT" at bounding box center [1117, 462] width 48 height 24
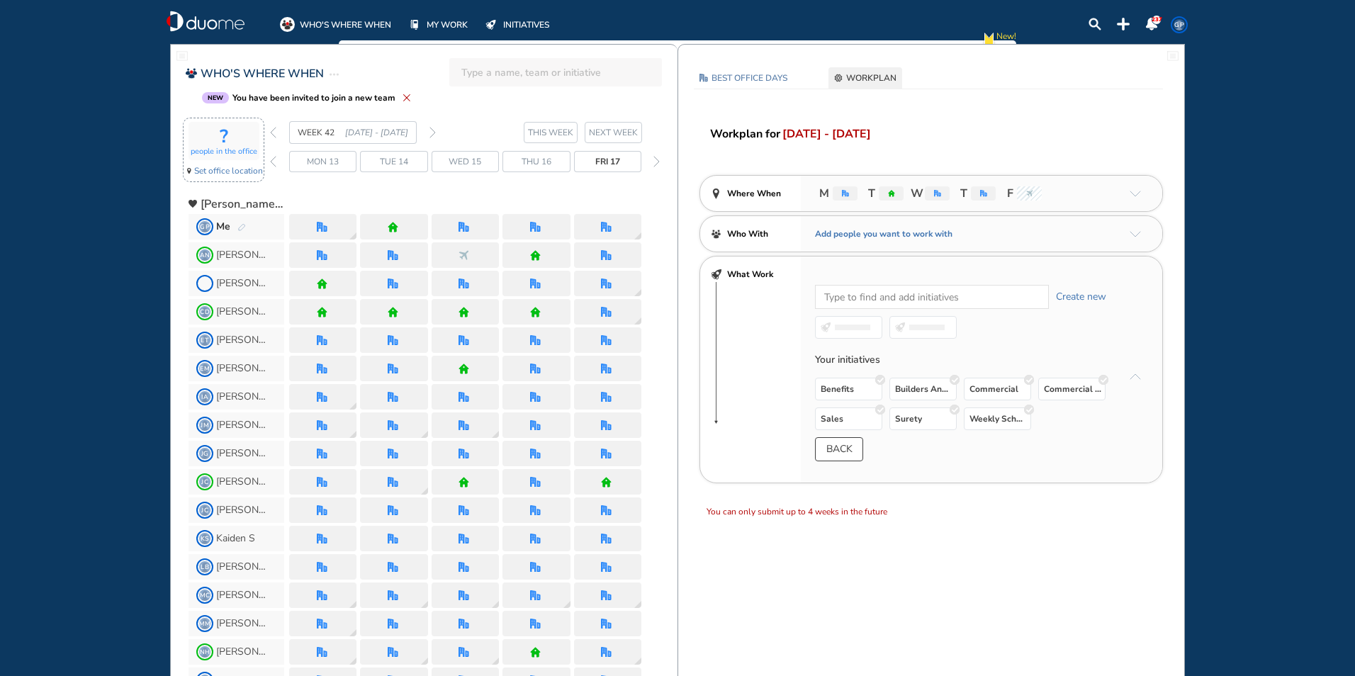
click at [226, 174] on span "Set office location" at bounding box center [228, 171] width 69 height 14
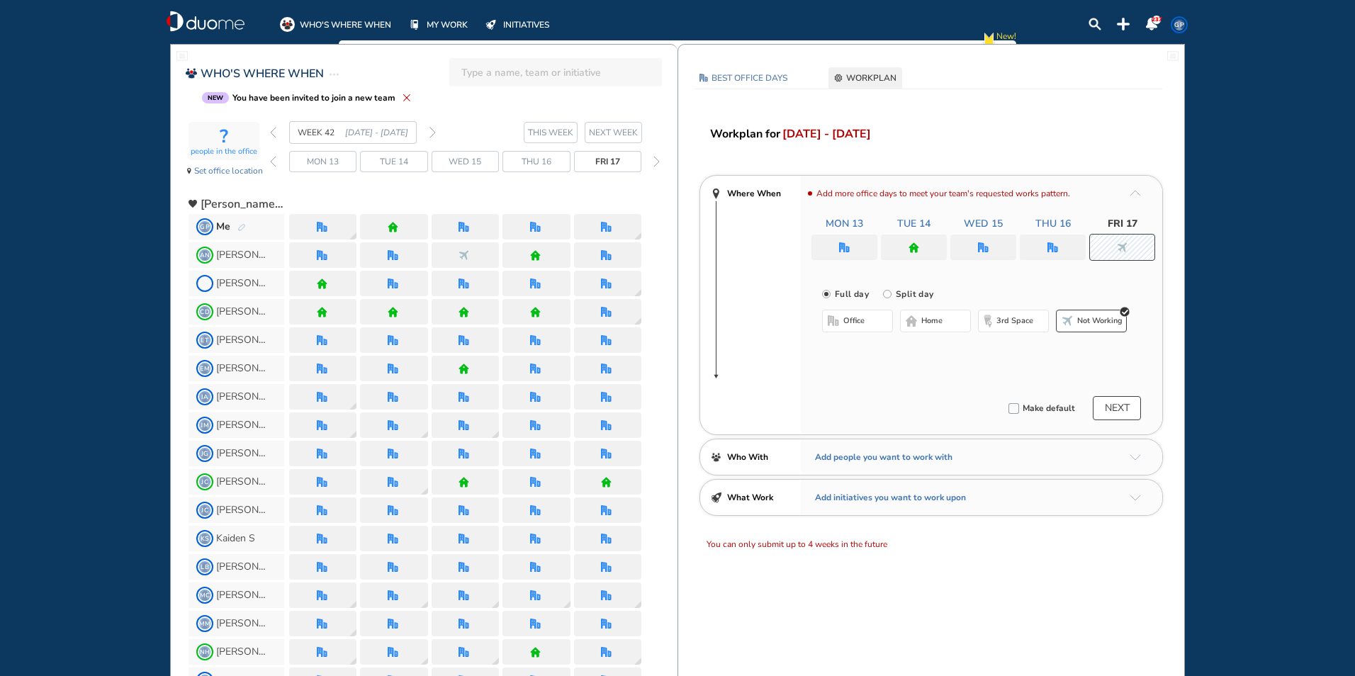
click at [1109, 413] on button "NEXT" at bounding box center [1117, 408] width 48 height 24
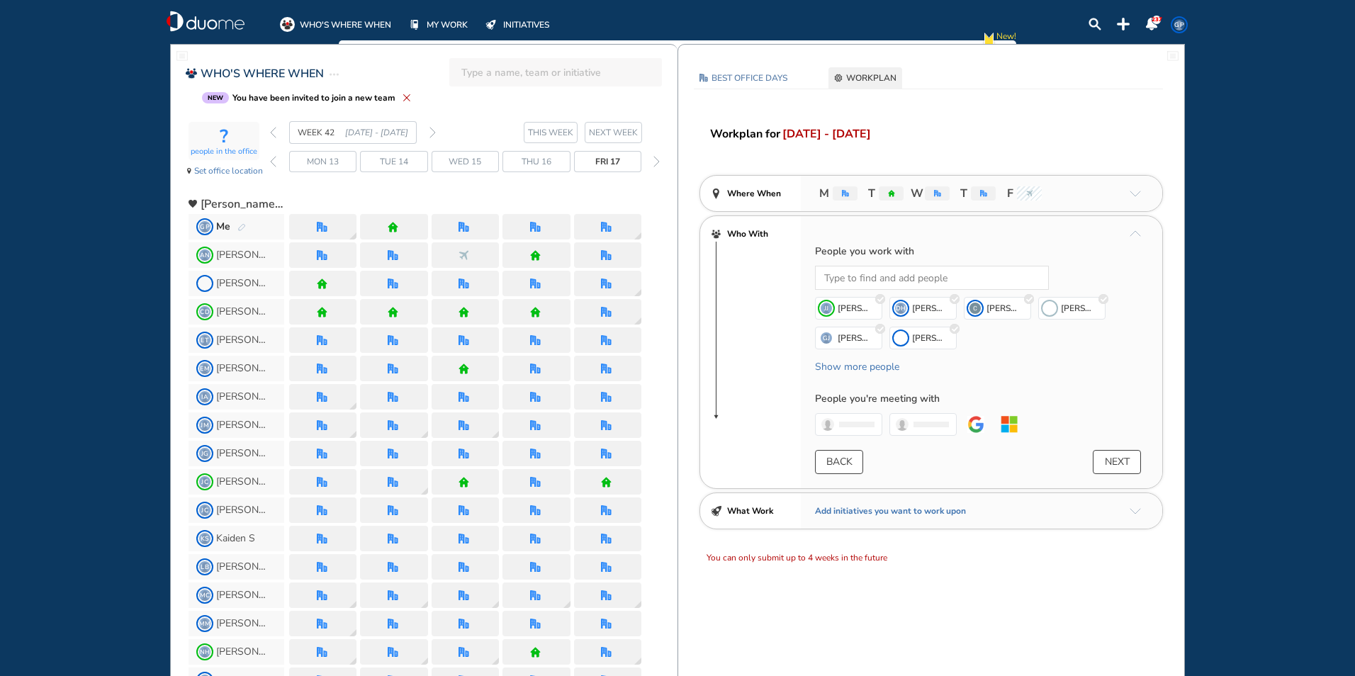
click at [1111, 467] on button "NEXT" at bounding box center [1117, 462] width 48 height 24
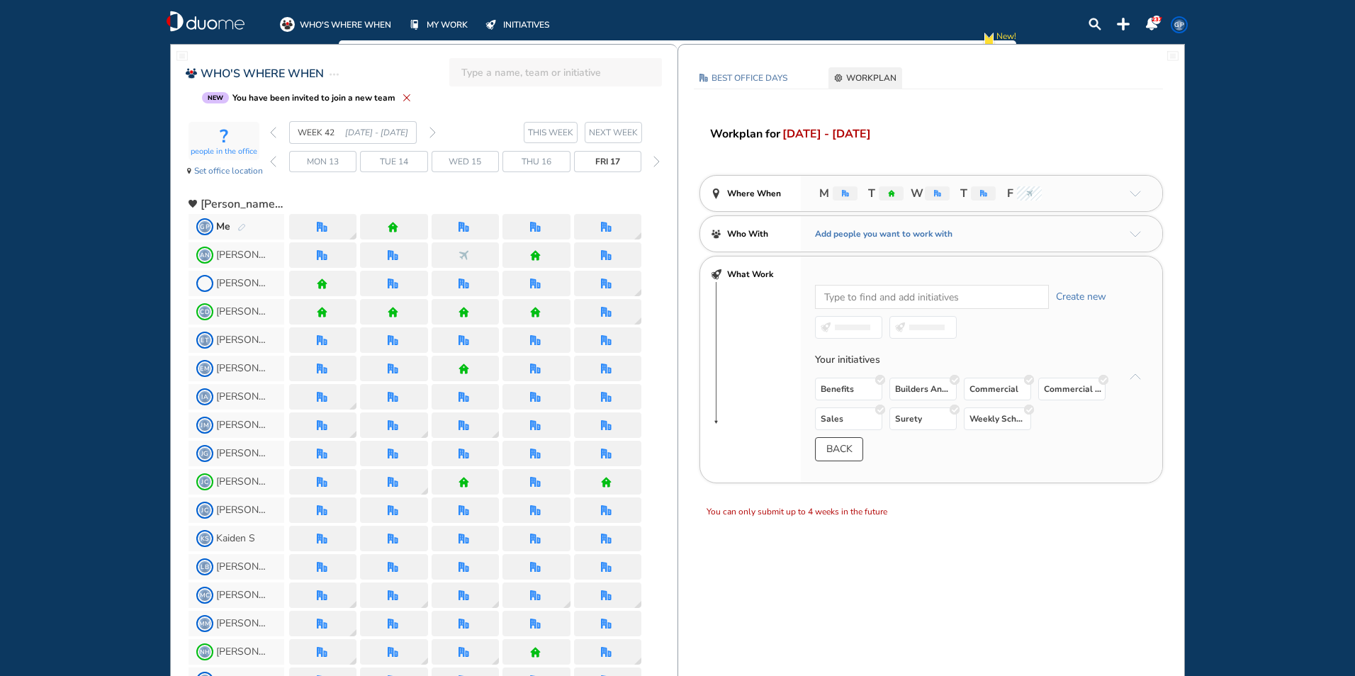
click at [775, 79] on span "BEST OFFICE DAYS" at bounding box center [750, 78] width 76 height 14
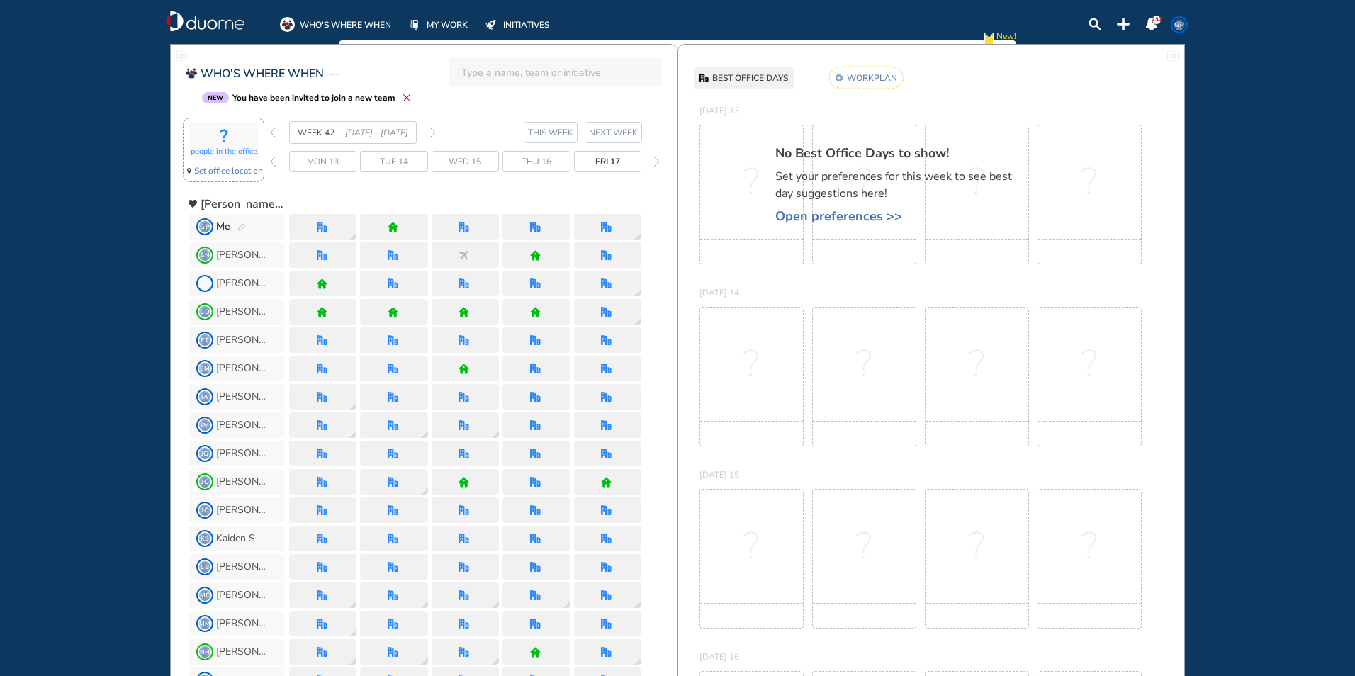
click at [220, 170] on span "Set office location" at bounding box center [228, 171] width 69 height 14
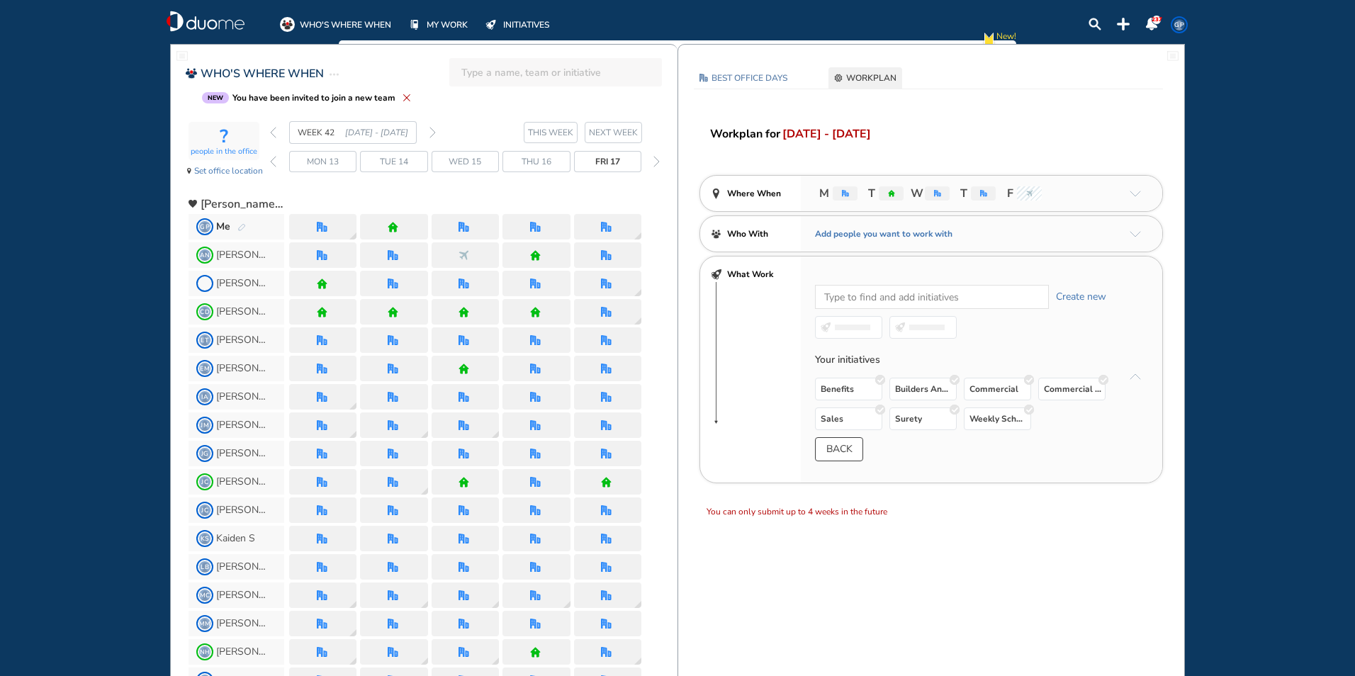
click at [1026, 191] on img "nonworking" at bounding box center [1029, 193] width 7 height 7
click at [845, 449] on button "BACK" at bounding box center [839, 449] width 48 height 24
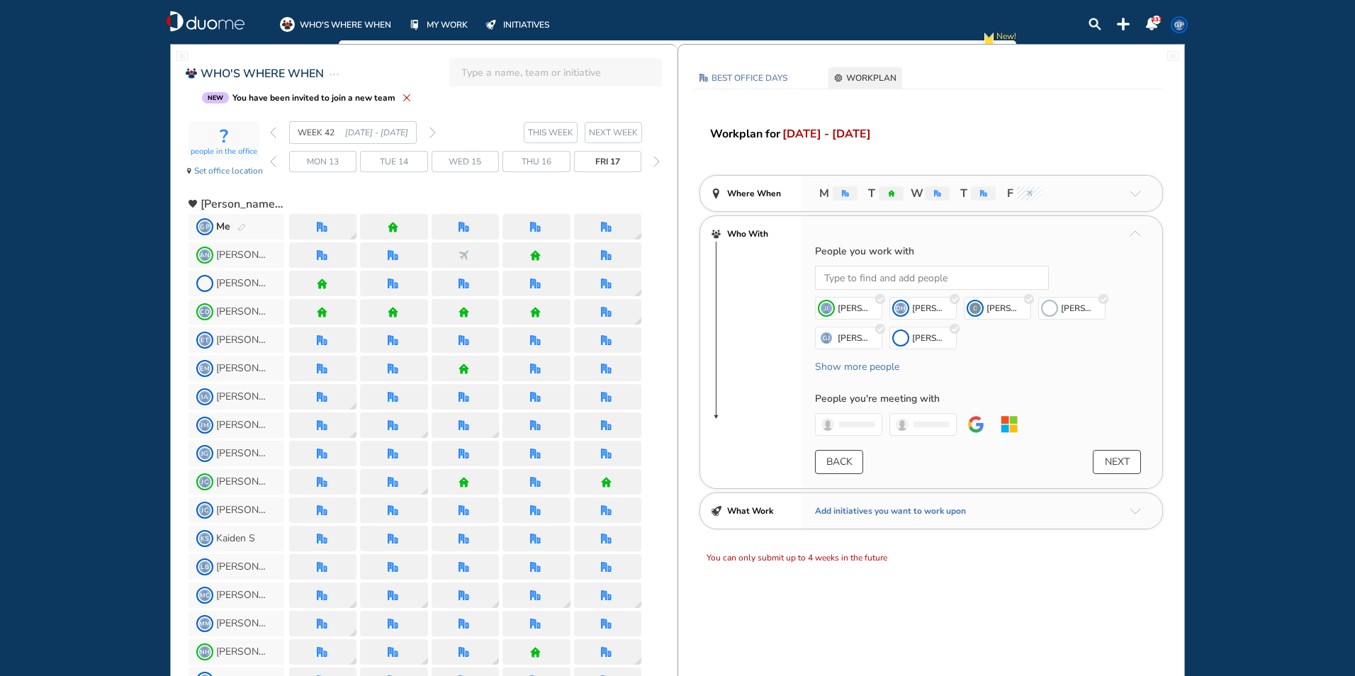
click at [275, 130] on img "back week" at bounding box center [273, 132] width 6 height 11
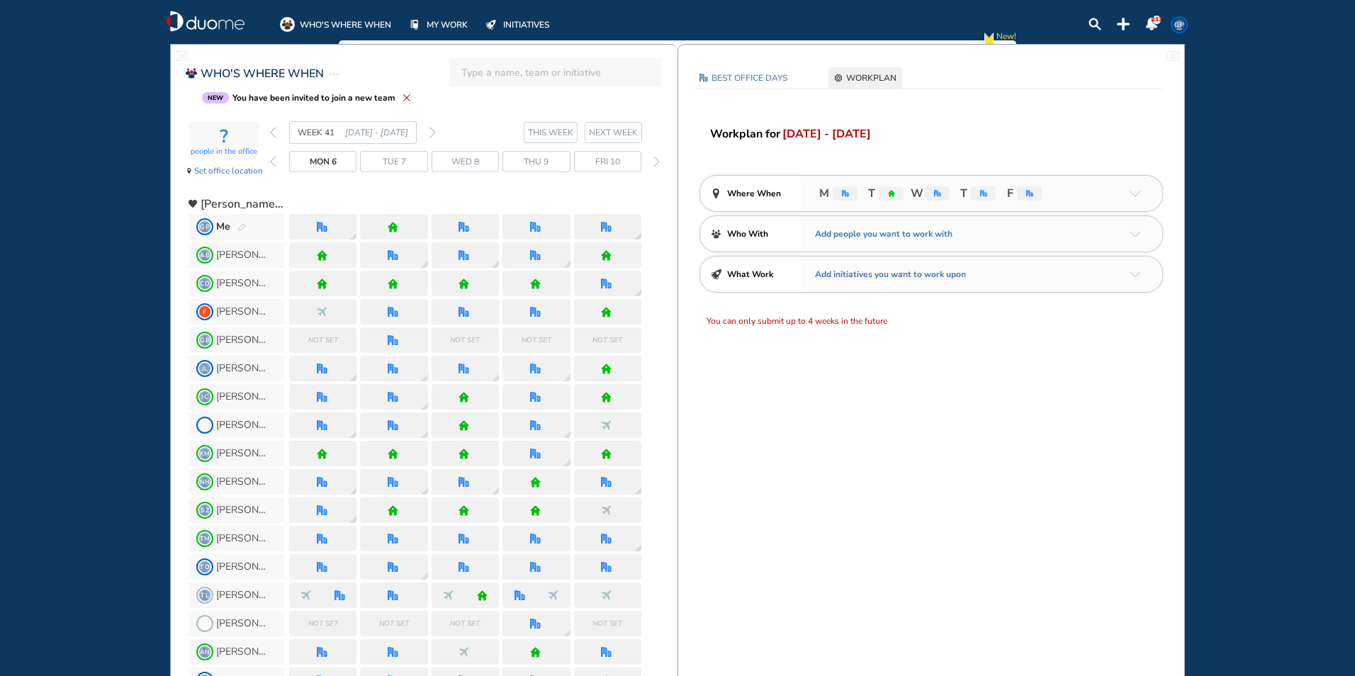
click at [275, 130] on img "back week" at bounding box center [273, 132] width 6 height 11
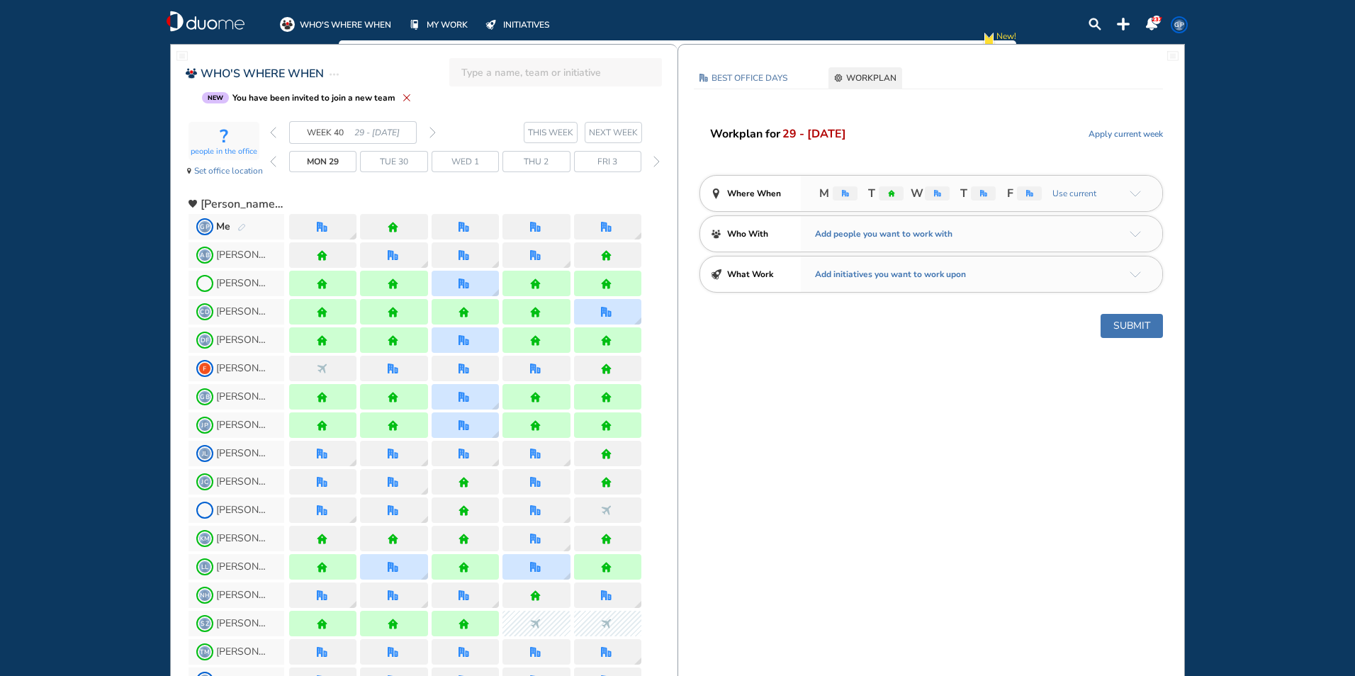
click at [275, 130] on img "back week" at bounding box center [273, 132] width 6 height 11
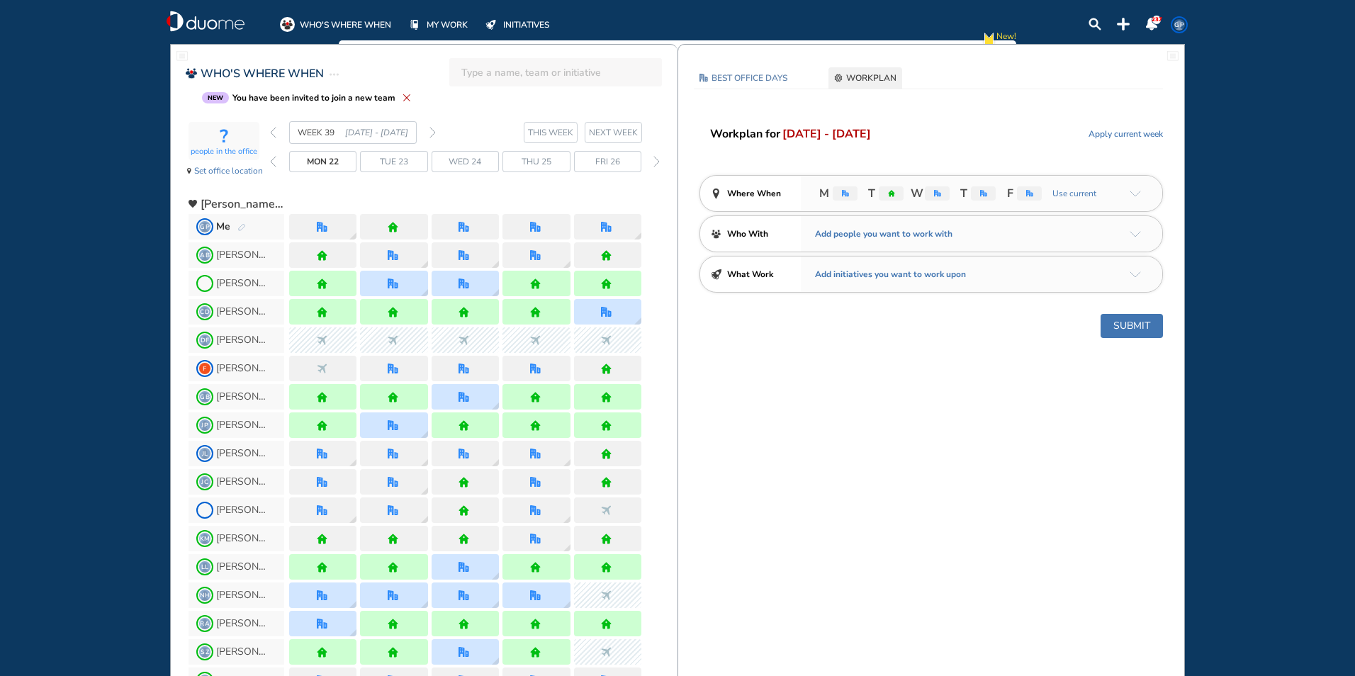
click at [275, 130] on img "back week" at bounding box center [273, 132] width 6 height 11
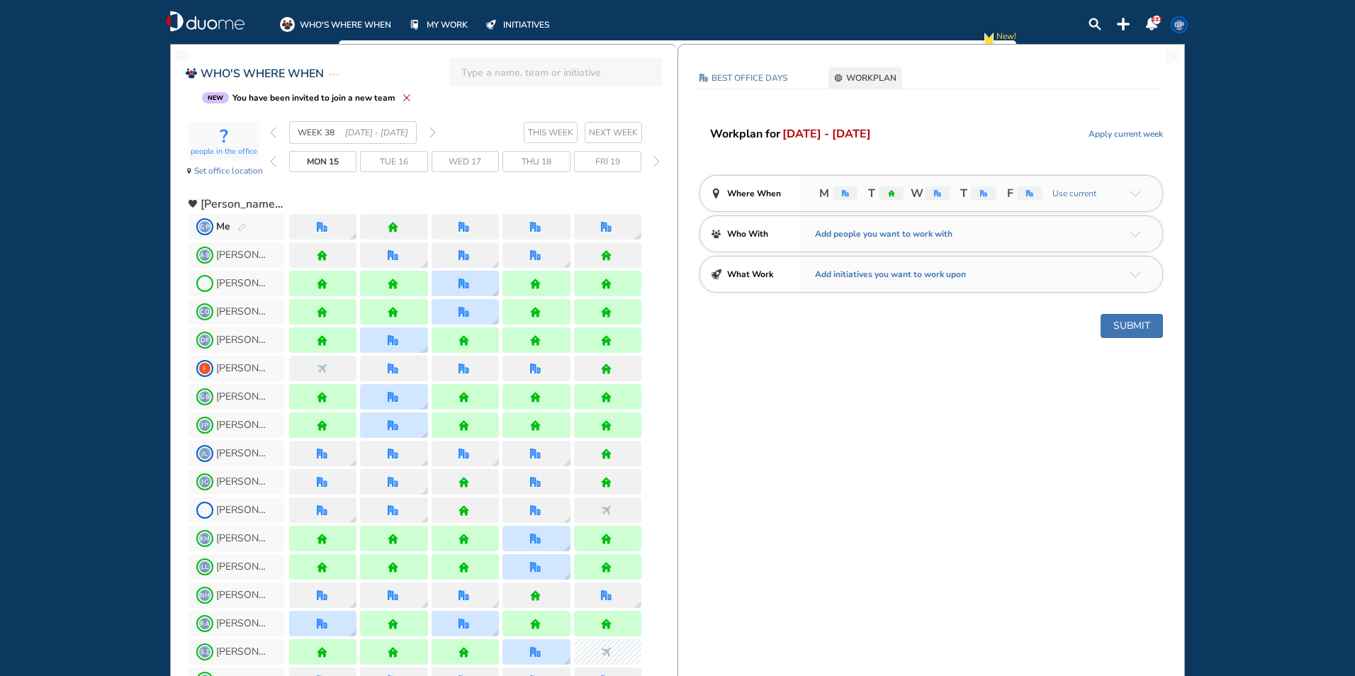
click at [275, 130] on img "back week" at bounding box center [273, 132] width 6 height 11
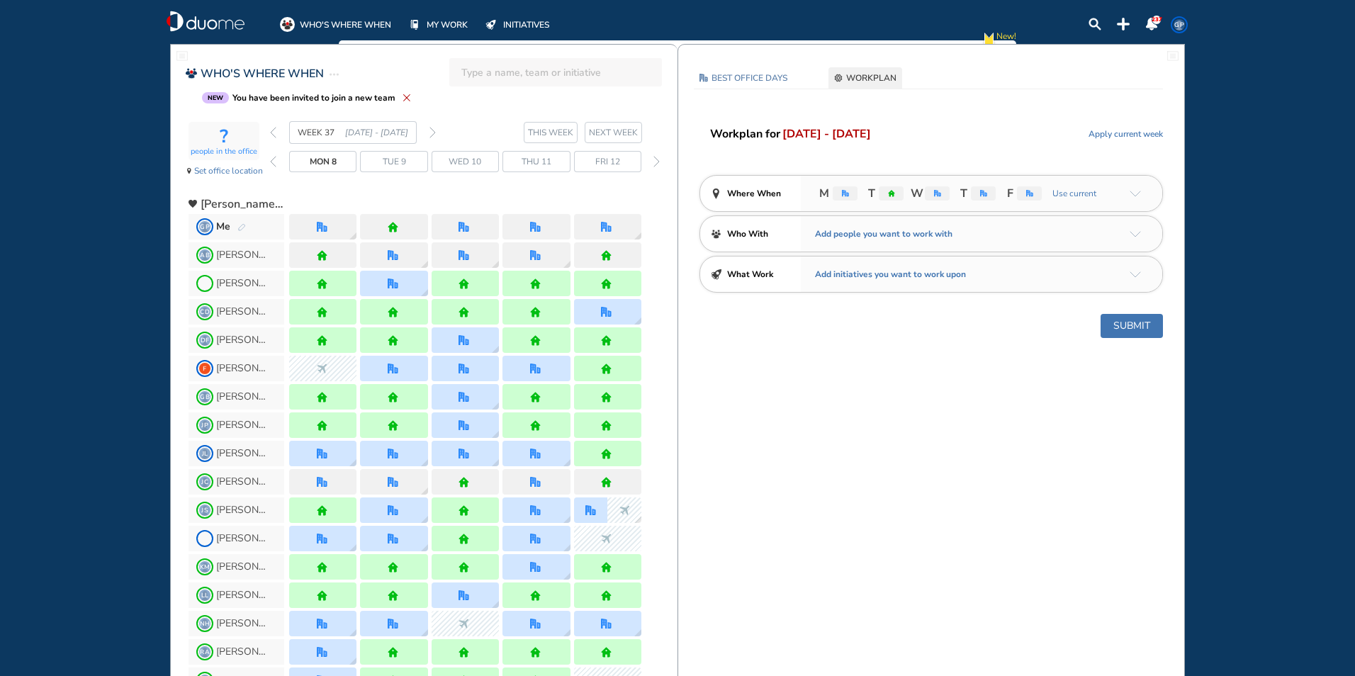
click at [275, 130] on img "back week" at bounding box center [273, 132] width 6 height 11
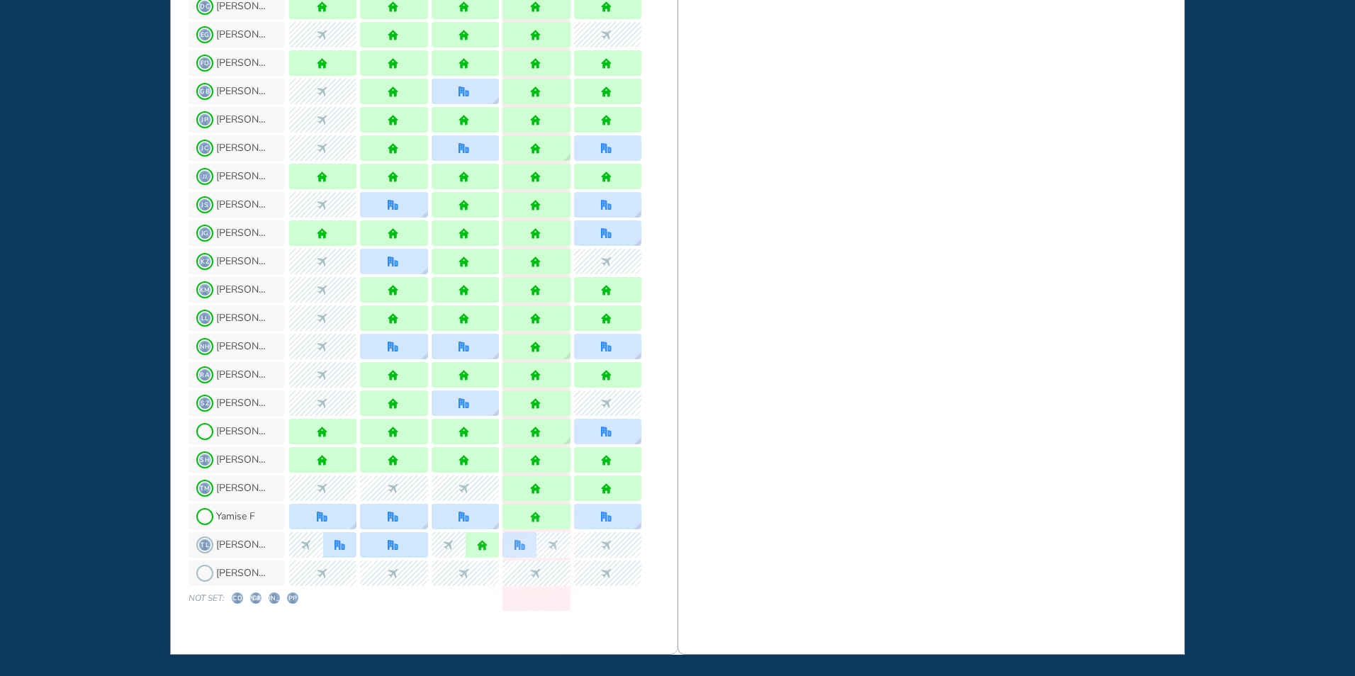
scroll to position [1241, 0]
